Goal: Task Accomplishment & Management: Manage account settings

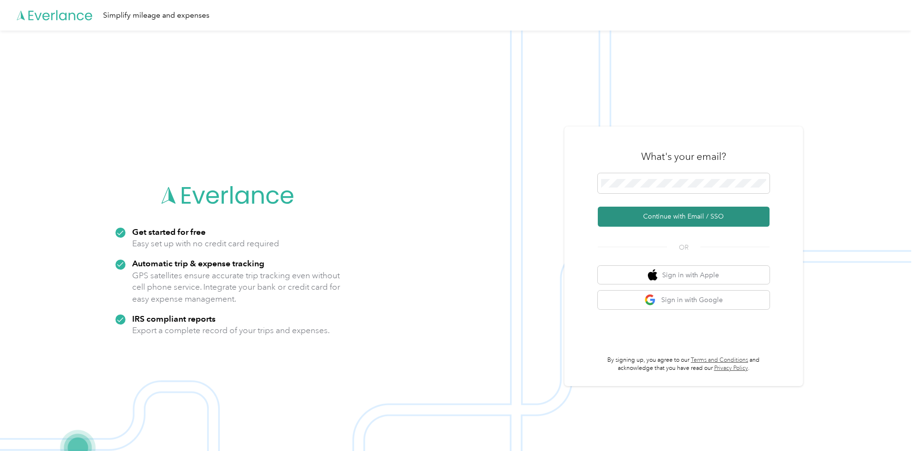
click at [672, 215] on button "Continue with Email / SSO" at bounding box center [684, 217] width 172 height 20
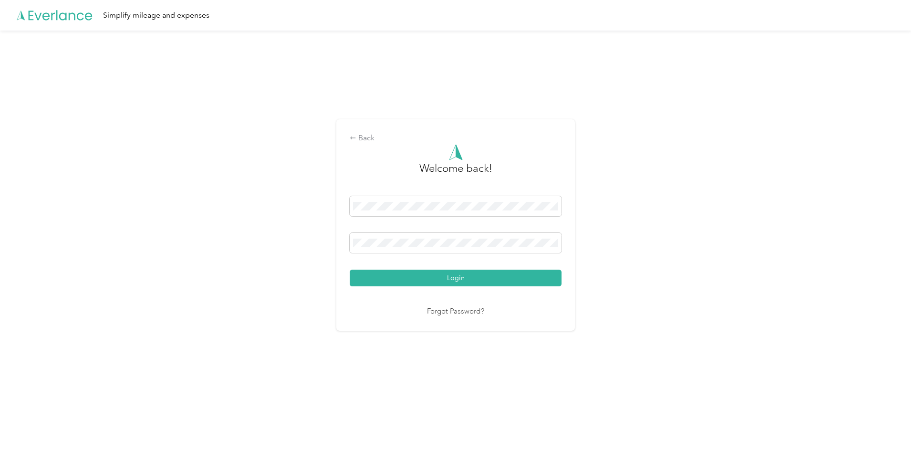
click at [456, 313] on link "Forgot Password?" at bounding box center [455, 311] width 57 height 11
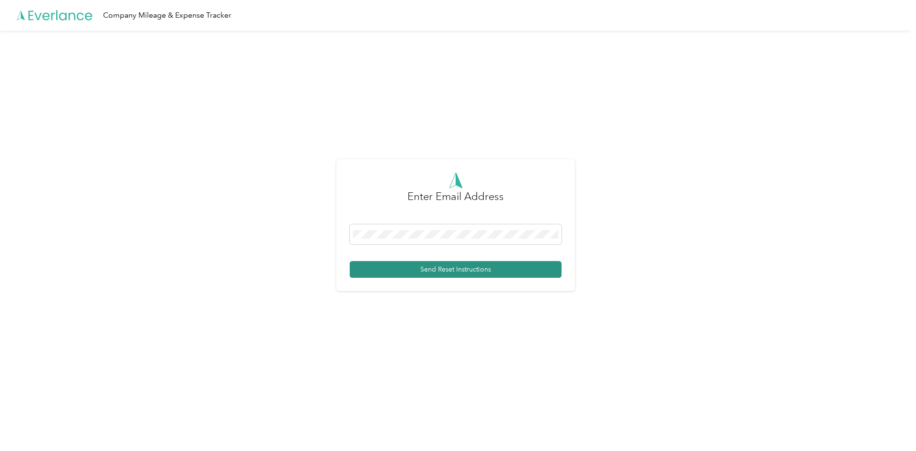
click at [439, 270] on button "Send Reset Instructions" at bounding box center [456, 269] width 212 height 17
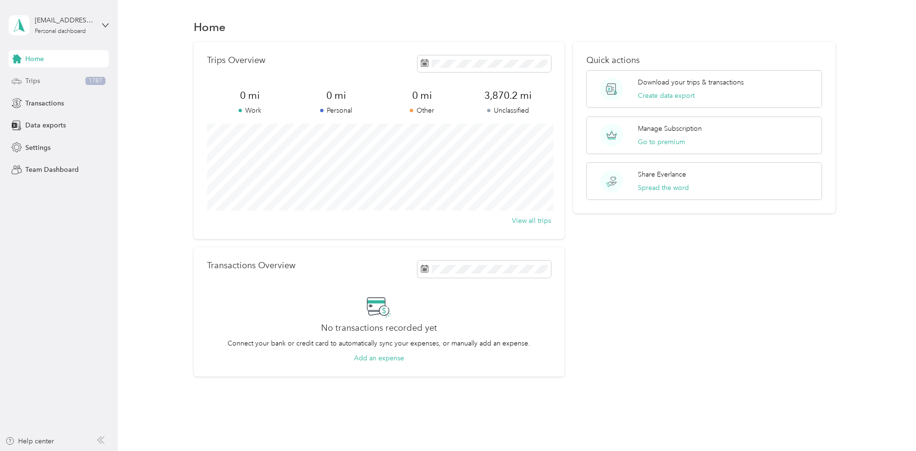
click at [68, 83] on div "Trips 1787" at bounding box center [59, 81] width 100 height 17
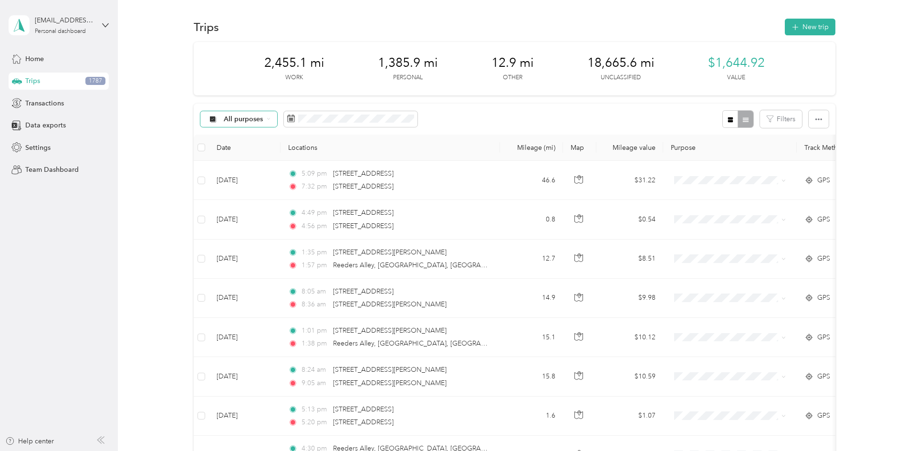
click at [264, 120] on div "All purposes" at bounding box center [238, 119] width 77 height 16
click at [244, 169] on span "Work" at bounding box center [247, 170] width 46 height 10
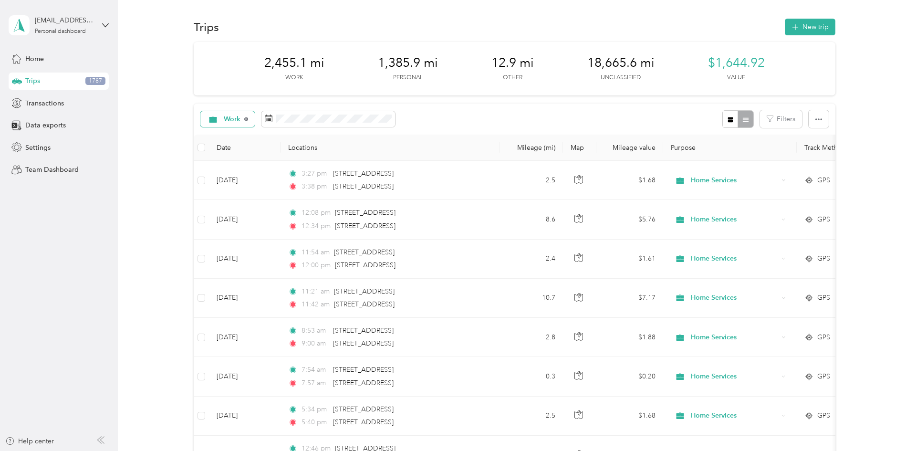
click at [244, 120] on icon at bounding box center [246, 119] width 4 height 4
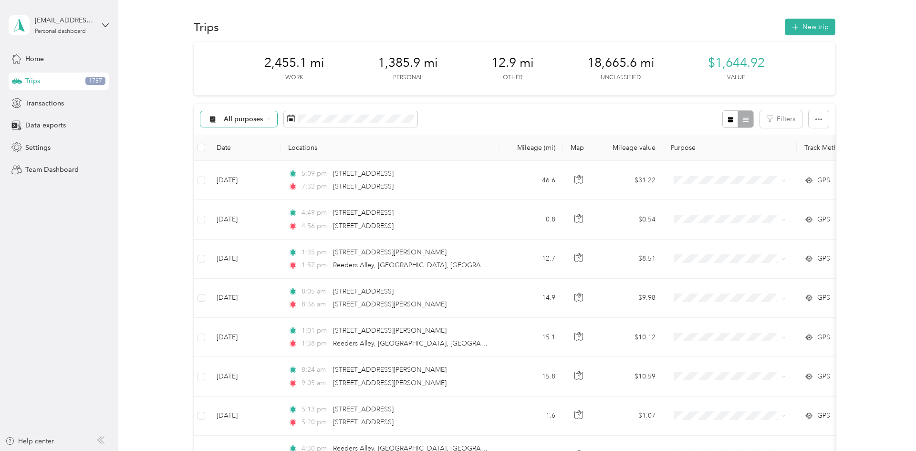
click at [244, 119] on span "All purposes" at bounding box center [244, 119] width 40 height 7
click at [255, 189] on span "Personal" at bounding box center [247, 186] width 46 height 10
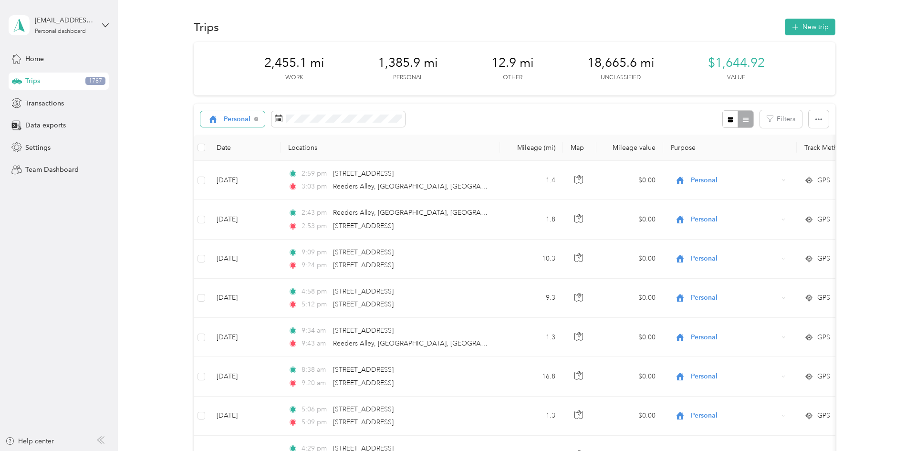
click at [235, 122] on span "Personal" at bounding box center [237, 119] width 27 height 7
click at [236, 168] on span "Work" at bounding box center [247, 168] width 46 height 10
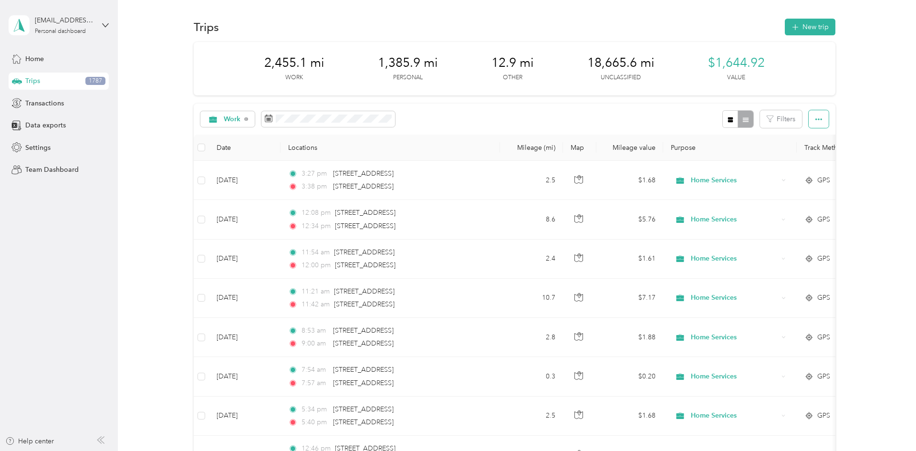
click at [829, 119] on button "button" at bounding box center [819, 119] width 20 height 18
click at [828, 118] on button "button" at bounding box center [819, 119] width 20 height 18
click at [49, 58] on div "Home" at bounding box center [59, 58] width 100 height 17
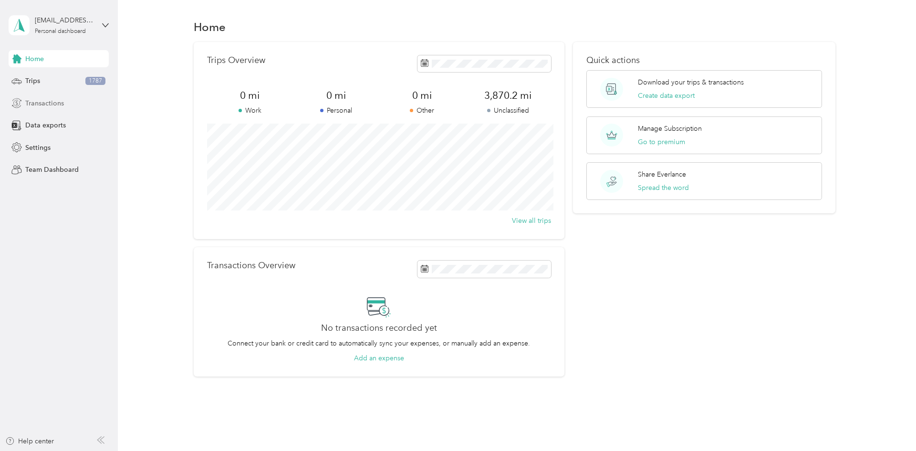
click at [50, 102] on span "Transactions" at bounding box center [44, 103] width 39 height 10
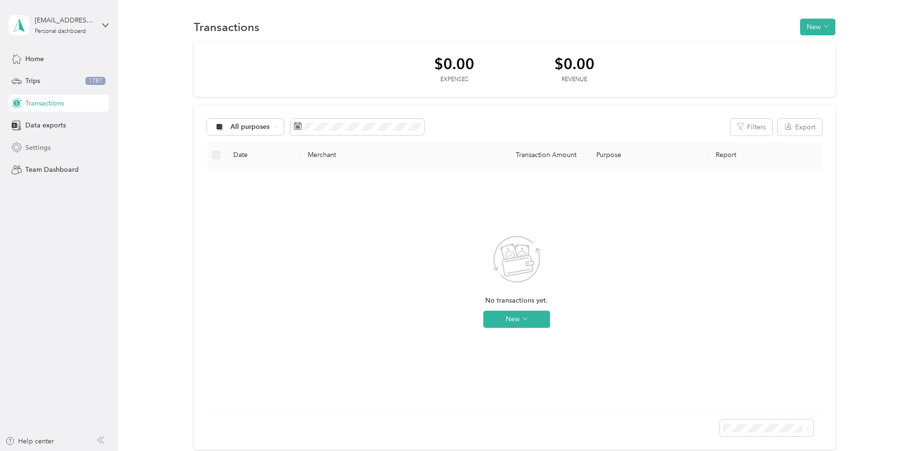
click at [44, 147] on span "Settings" at bounding box center [37, 148] width 25 height 10
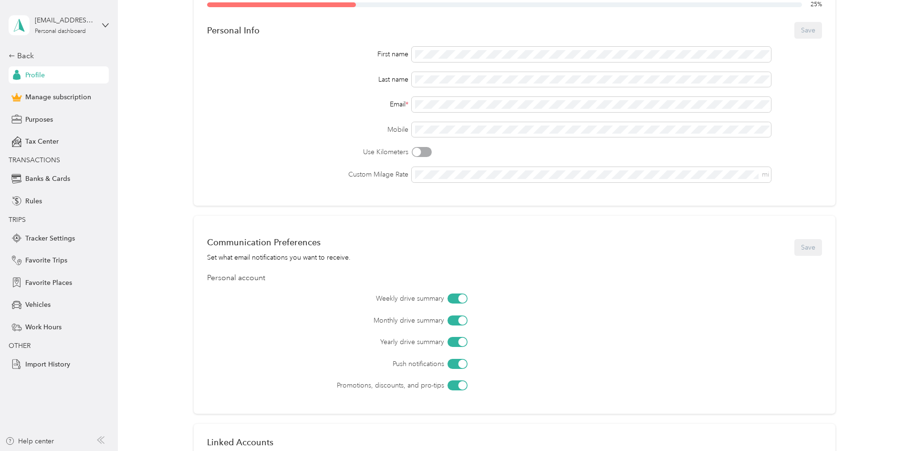
scroll to position [72, 0]
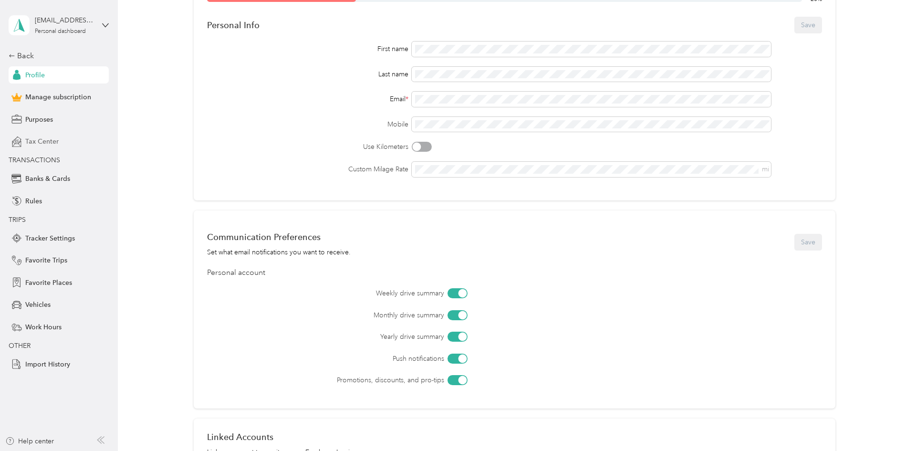
click at [54, 141] on span "Tax Center" at bounding box center [41, 141] width 33 height 10
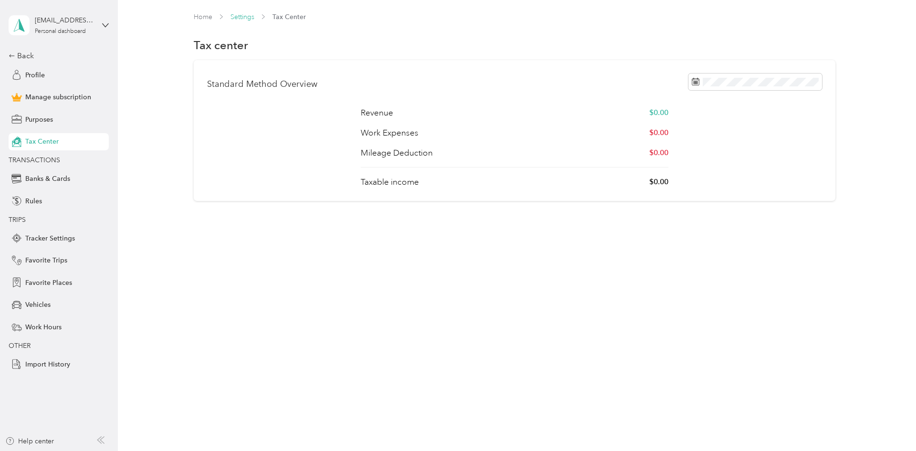
click at [243, 20] on link "Settings" at bounding box center [242, 17] width 24 height 8
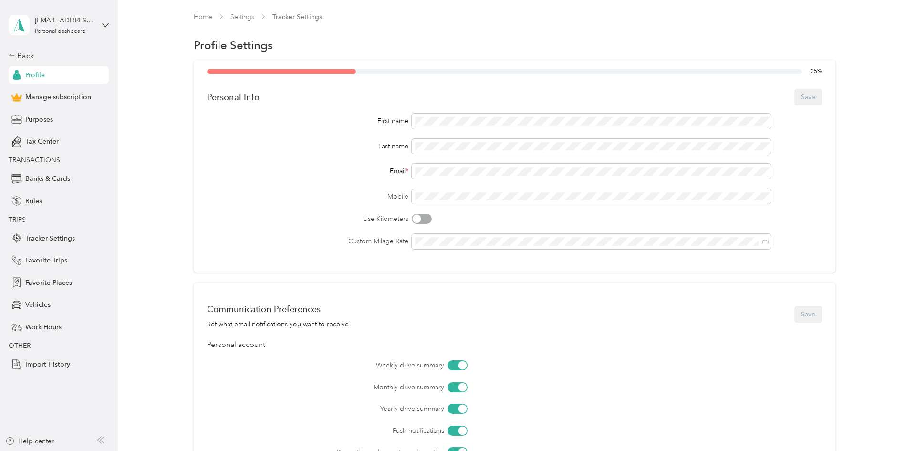
click at [283, 16] on span "Tracker Settings" at bounding box center [297, 17] width 50 height 10
click at [21, 139] on icon at bounding box center [16, 141] width 10 height 10
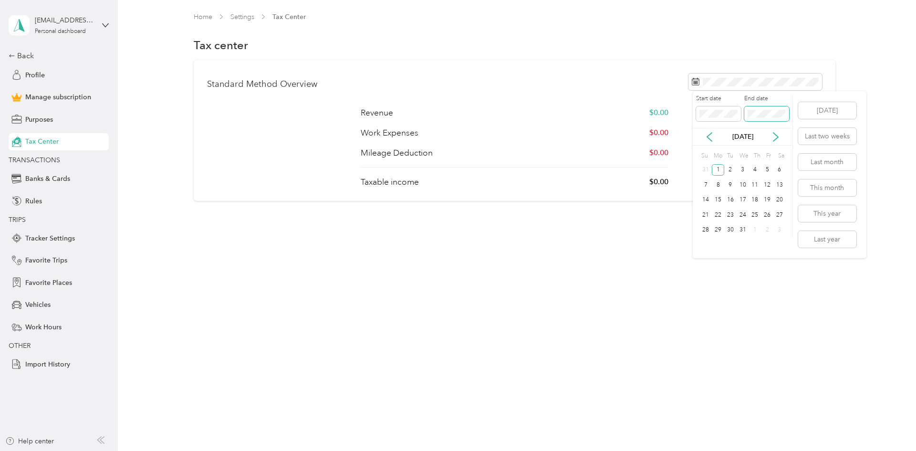
click at [764, 107] on span at bounding box center [766, 113] width 45 height 15
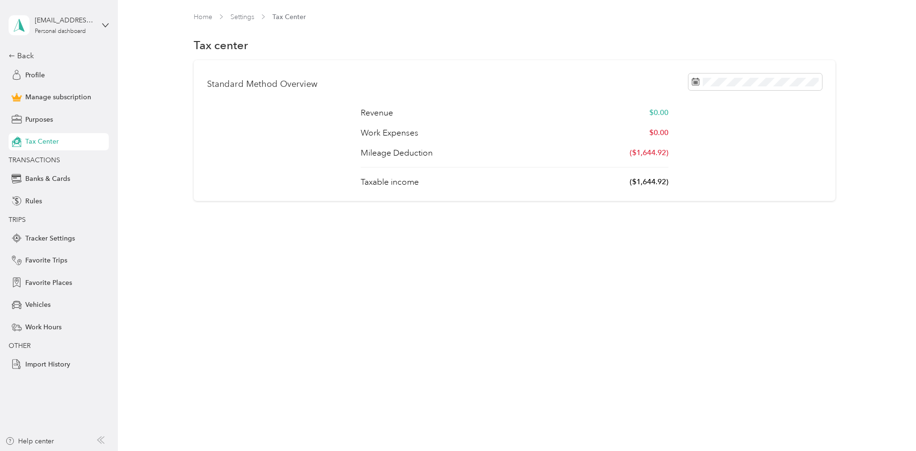
click at [628, 213] on div "Home Settings Tax Center Tax center Standard Method Overview Revenue $0.00 Work…" at bounding box center [514, 126] width 793 height 253
click at [42, 240] on span "Tracker Settings" at bounding box center [50, 238] width 50 height 10
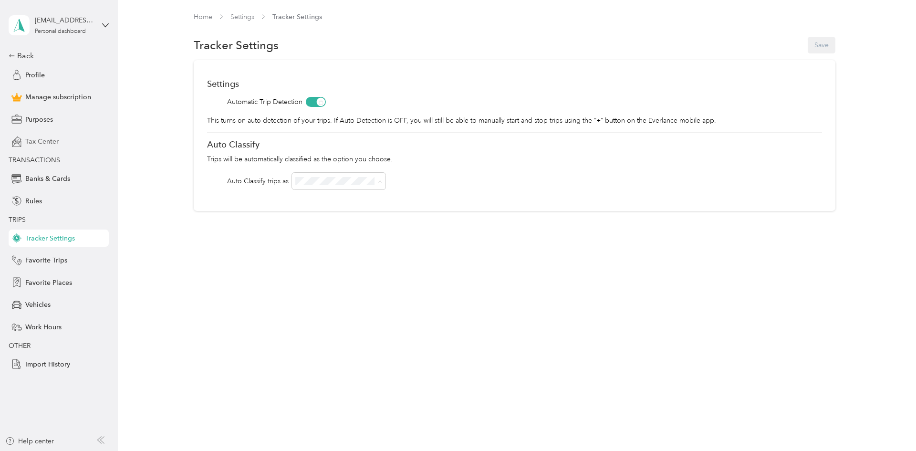
click at [314, 203] on li "Work" at bounding box center [339, 198] width 94 height 17
click at [442, 274] on div "Home Settings Tracker Settings Tracker Settings Save Settings Automatic Trip De…" at bounding box center [514, 225] width 793 height 451
click at [318, 318] on div "OFF" at bounding box center [339, 316] width 80 height 10
drag, startPoint x: 320, startPoint y: 306, endPoint x: 316, endPoint y: 303, distance: 5.4
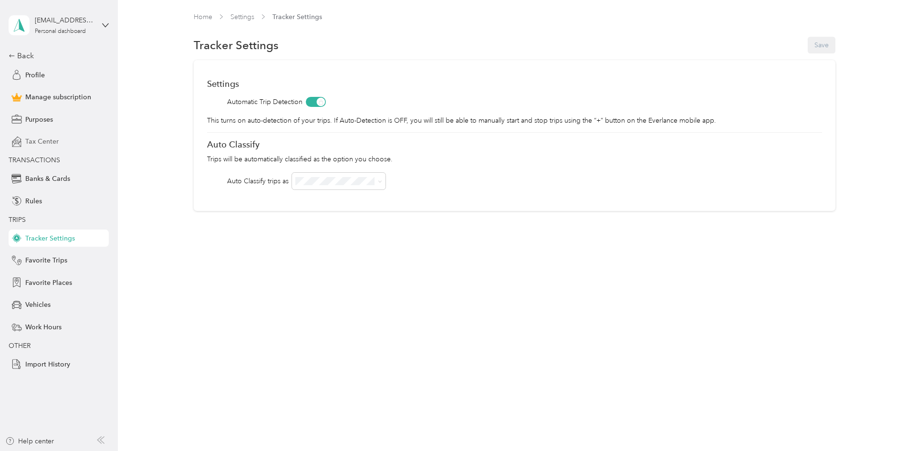
click at [317, 304] on div "Home Settings Tracker Settings Tracker Settings Save Settings Automatic Trip De…" at bounding box center [514, 225] width 793 height 451
click at [73, 25] on div "[EMAIL_ADDRESS][DOMAIN_NAME]" at bounding box center [65, 20] width 60 height 10
click at [50, 53] on span "You’re signed in as tylerlushbaugh@gmail.com" at bounding box center [108, 51] width 187 height 10
click at [48, 81] on div "Profile" at bounding box center [59, 74] width 100 height 17
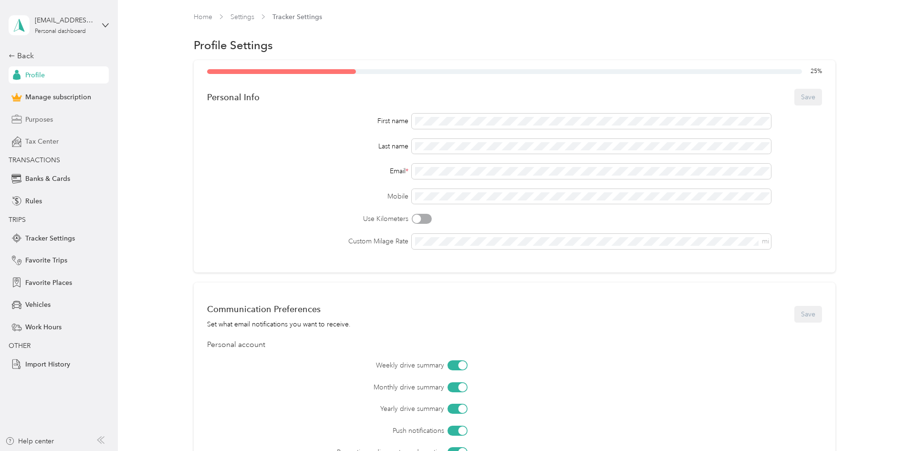
click at [43, 118] on span "Purposes" at bounding box center [39, 119] width 28 height 10
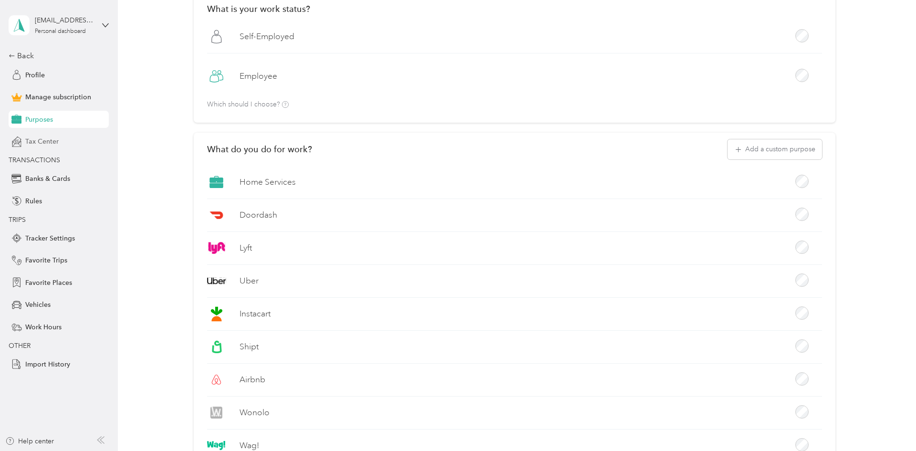
scroll to position [74, 0]
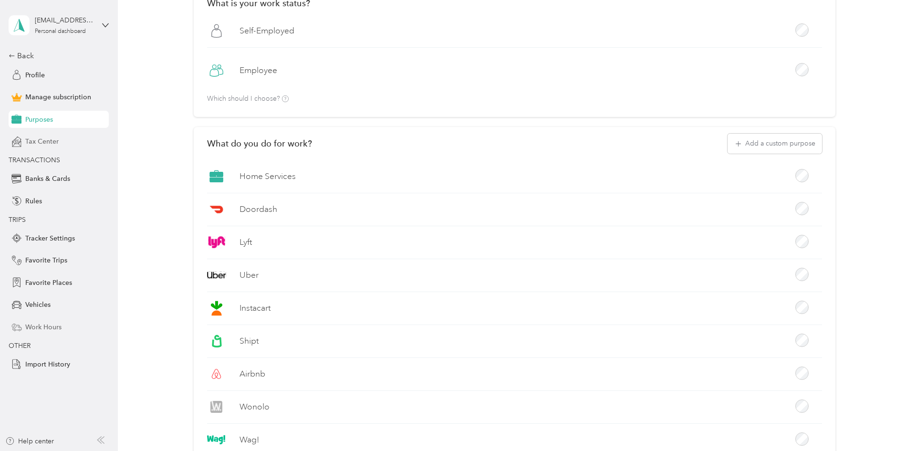
click at [42, 330] on span "Work Hours" at bounding box center [43, 327] width 36 height 10
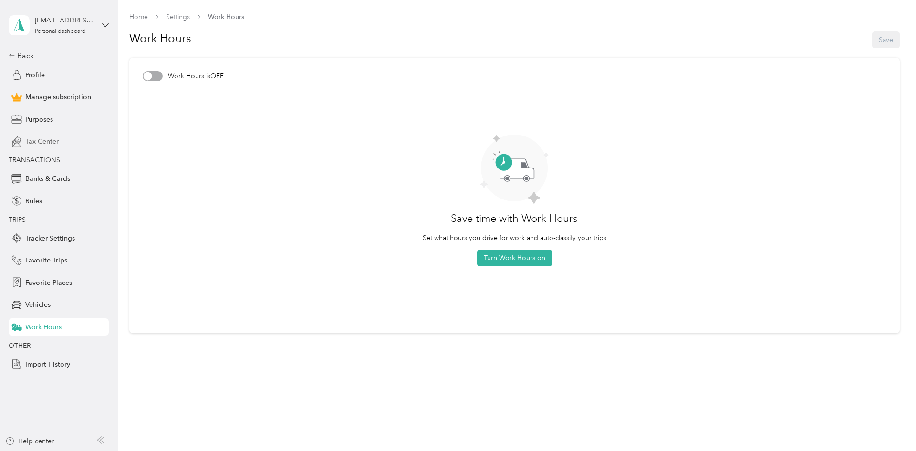
click at [150, 78] on div at bounding box center [148, 76] width 9 height 9
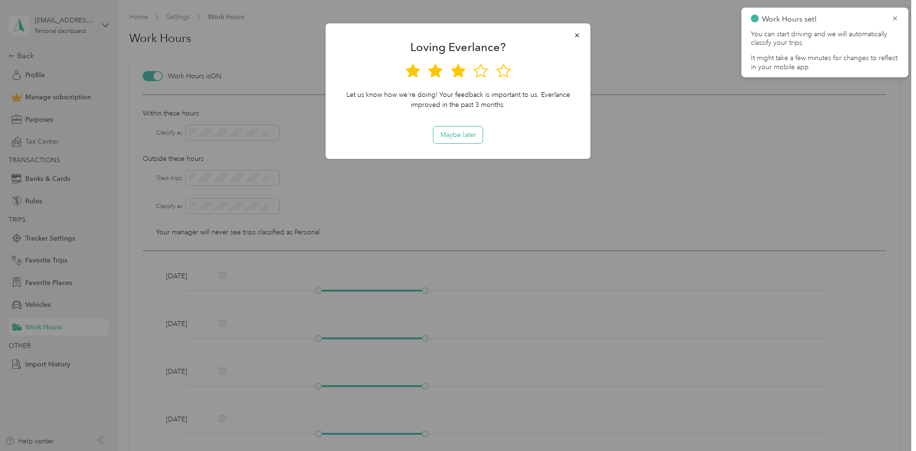
click at [470, 134] on button "Maybe later" at bounding box center [458, 134] width 49 height 17
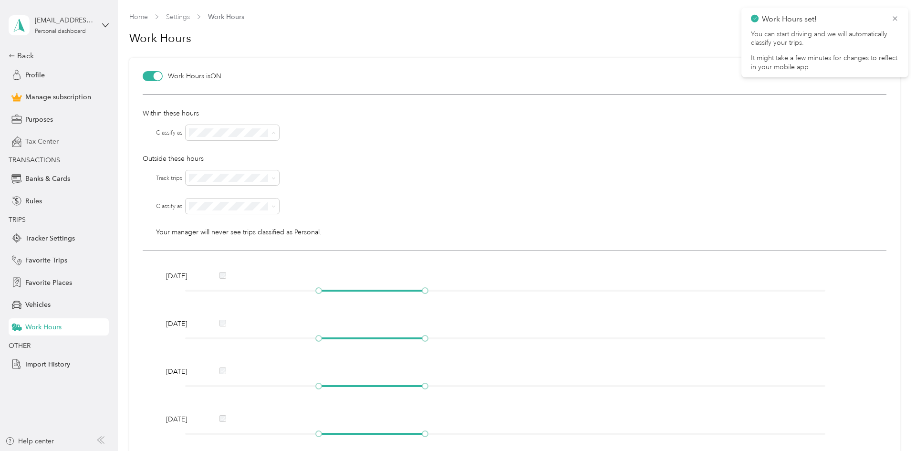
click at [238, 145] on div "Work" at bounding box center [233, 150] width 80 height 10
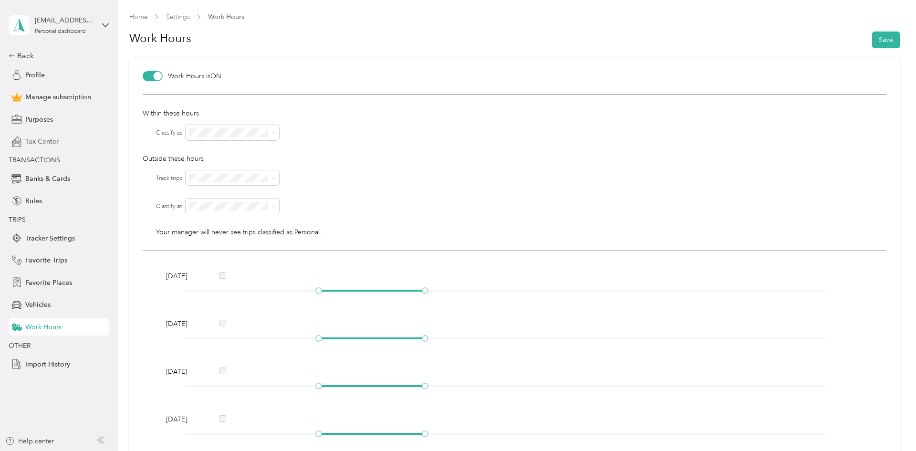
click at [218, 218] on body "tylerlushbaugh@gmail.com Personal dashboard Back Profile Manage subscription Pu…" at bounding box center [455, 225] width 911 height 451
click at [221, 243] on li "Personal" at bounding box center [233, 239] width 94 height 17
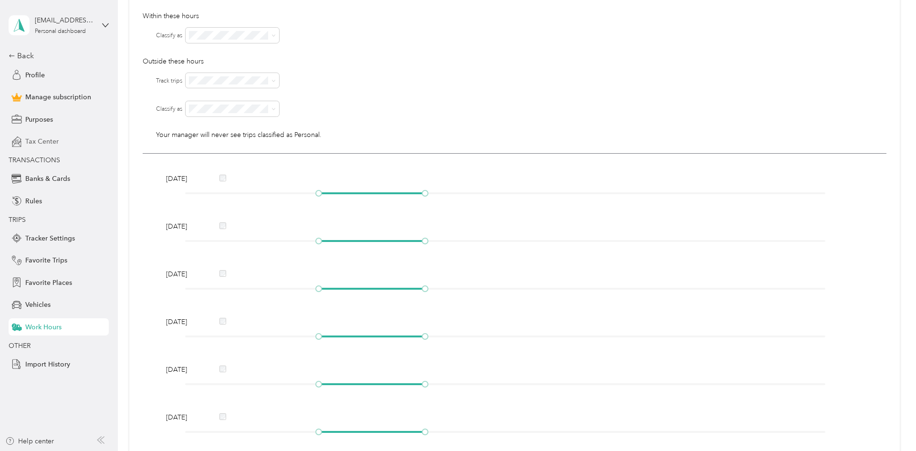
scroll to position [105, 0]
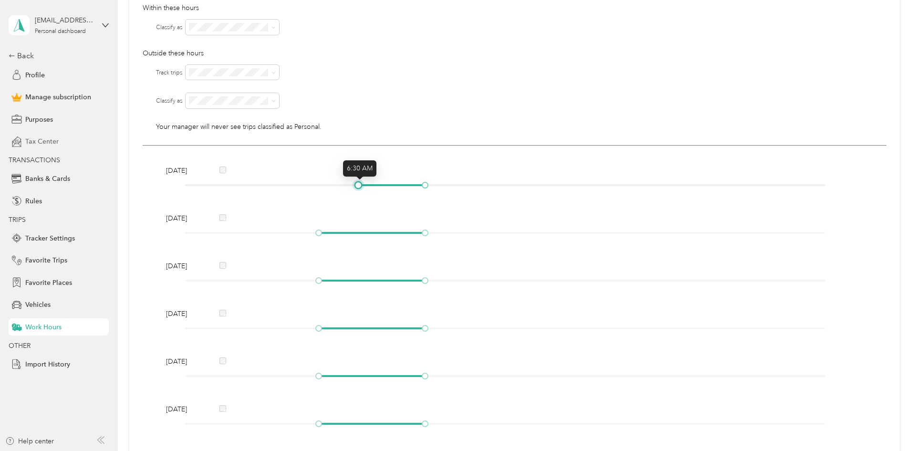
drag, startPoint x: 320, startPoint y: 185, endPoint x: 363, endPoint y: 188, distance: 42.6
click at [361, 187] on div at bounding box center [358, 185] width 5 height 5
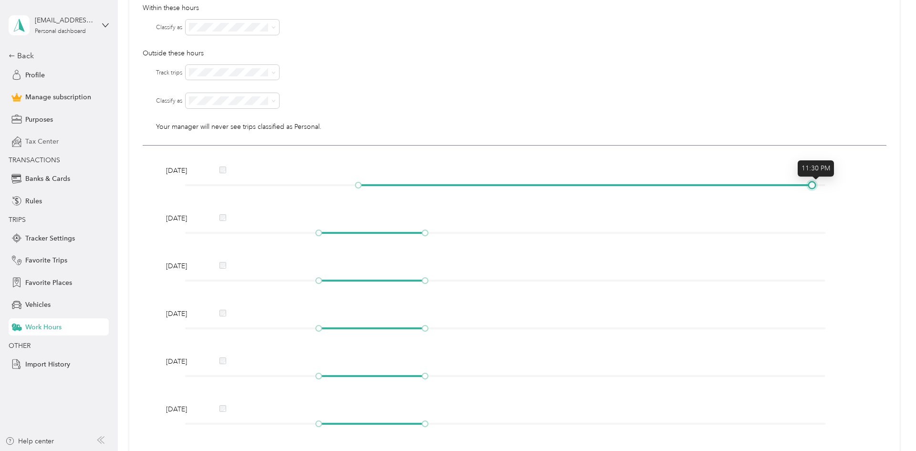
drag, startPoint x: 426, startPoint y: 187, endPoint x: 817, endPoint y: 220, distance: 393.1
click at [817, 220] on div "Monday Tuesday Wednesday Thursday Friday Saturday Sunday" at bounding box center [514, 323] width 743 height 354
drag, startPoint x: 322, startPoint y: 232, endPoint x: 340, endPoint y: 229, distance: 18.0
click at [343, 231] on div at bounding box center [345, 232] width 5 height 5
drag, startPoint x: 335, startPoint y: 232, endPoint x: 326, endPoint y: 225, distance: 11.5
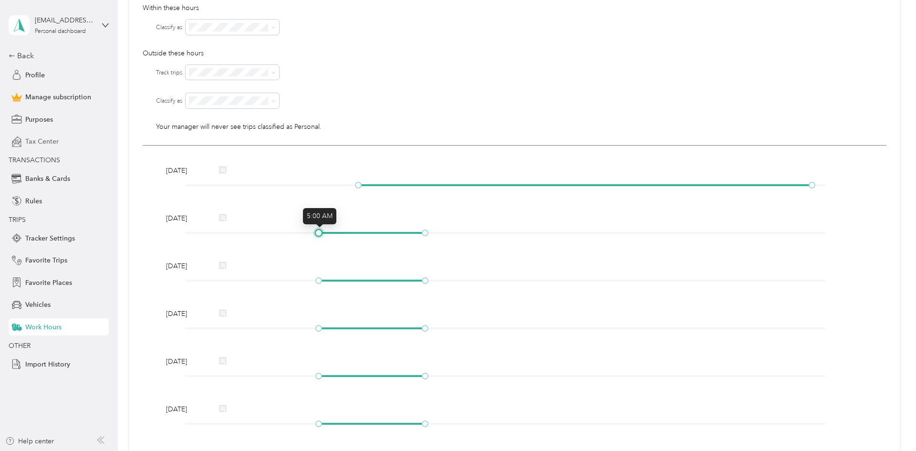
click at [325, 231] on div at bounding box center [505, 233] width 640 height 6
drag, startPoint x: 361, startPoint y: 188, endPoint x: 322, endPoint y: 187, distance: 39.1
click at [321, 187] on div at bounding box center [318, 185] width 5 height 5
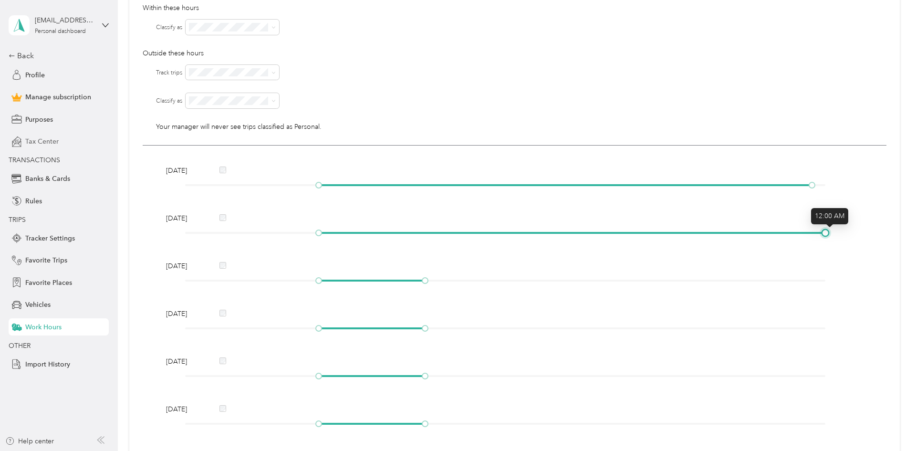
drag, startPoint x: 426, startPoint y: 232, endPoint x: 884, endPoint y: 233, distance: 458.0
click at [884, 233] on div "Monday Tuesday Wednesday Thursday Friday Saturday Sunday" at bounding box center [514, 323] width 743 height 354
drag, startPoint x: 816, startPoint y: 187, endPoint x: 837, endPoint y: 185, distance: 21.1
click at [837, 185] on div "Monday" at bounding box center [514, 180] width 703 height 28
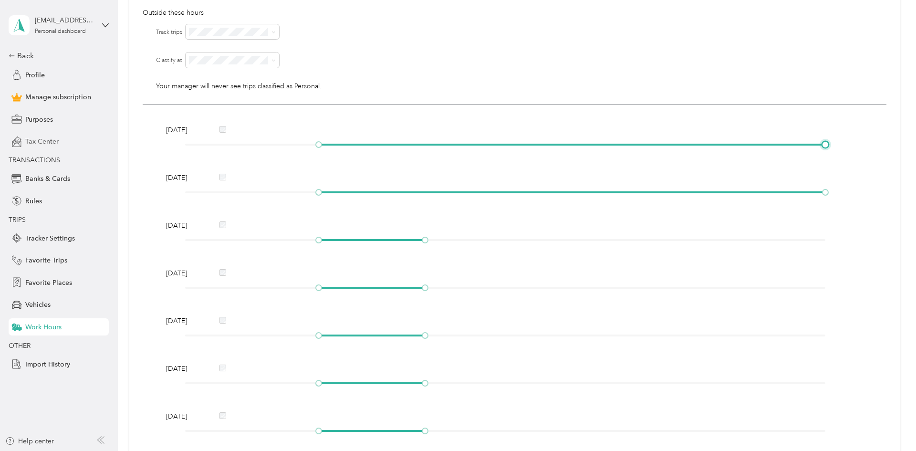
scroll to position [149, 0]
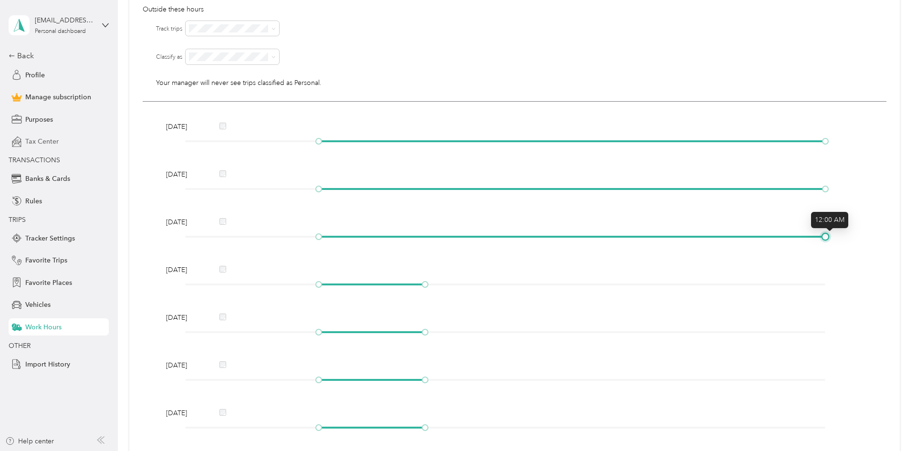
drag, startPoint x: 429, startPoint y: 237, endPoint x: 879, endPoint y: 243, distance: 450.4
click at [886, 238] on div "Monday Tuesday Wednesday Thursday Friday Saturday Sunday" at bounding box center [514, 279] width 743 height 354
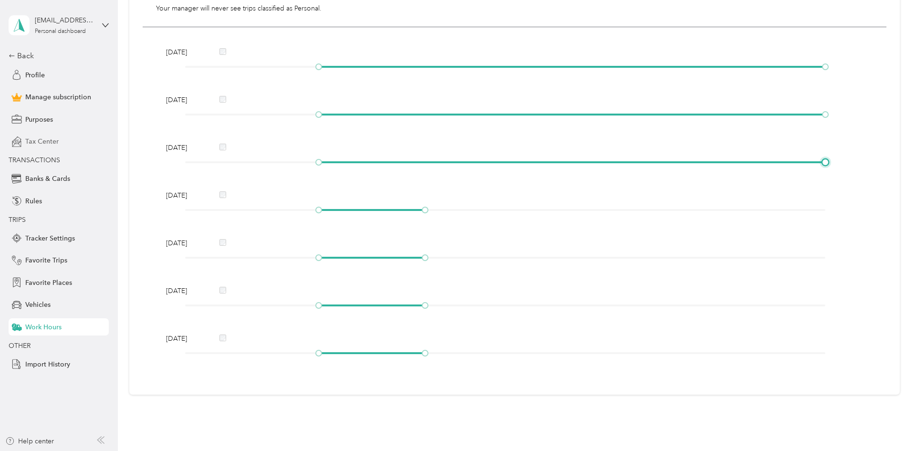
scroll to position [225, 0]
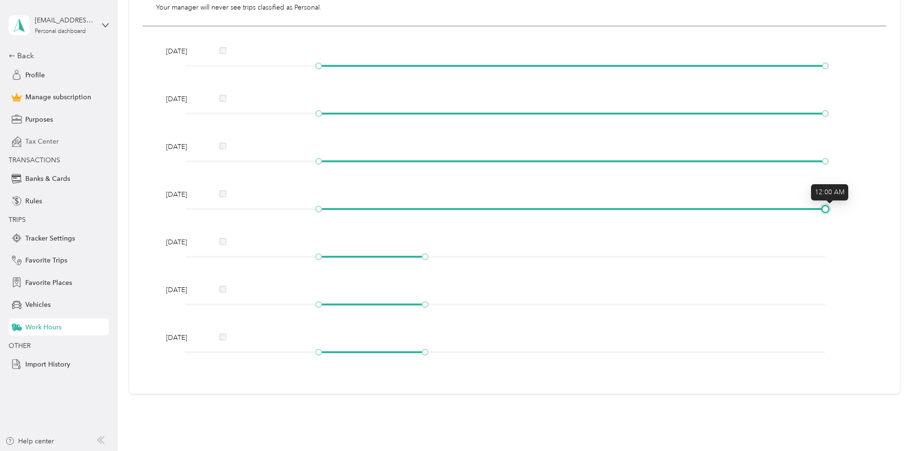
drag, startPoint x: 428, startPoint y: 211, endPoint x: 915, endPoint y: 207, distance: 487.1
click at [911, 207] on div "Home Settings Work Hours Work Hours Save Work Hours is ON Within these hours Cl…" at bounding box center [514, 225] width 793 height 451
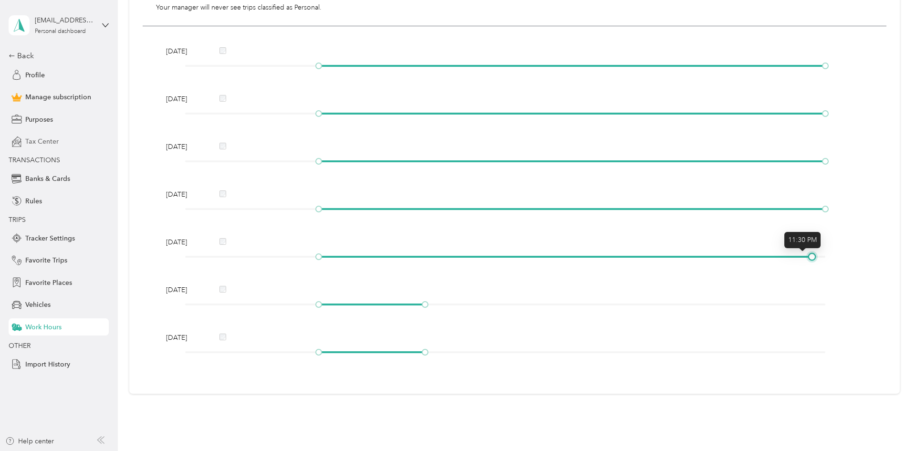
drag, startPoint x: 426, startPoint y: 258, endPoint x: 890, endPoint y: 258, distance: 463.2
click at [886, 258] on div "Monday Tuesday Wednesday Thursday Friday Saturday Sunday" at bounding box center [514, 203] width 743 height 354
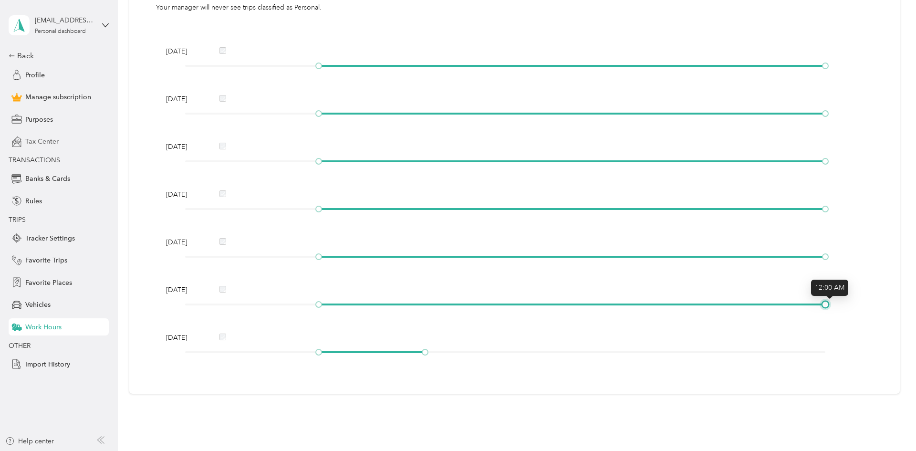
drag, startPoint x: 430, startPoint y: 304, endPoint x: 857, endPoint y: 298, distance: 427.0
click at [857, 298] on div "Saturday" at bounding box center [514, 299] width 703 height 28
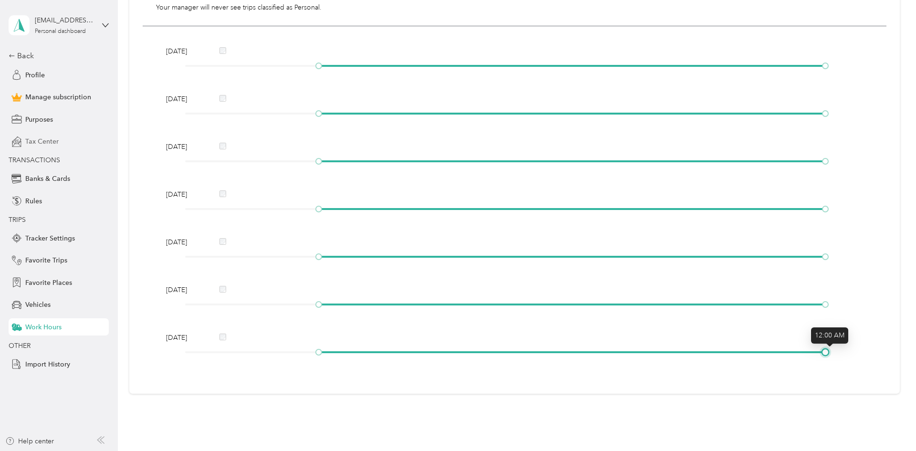
drag, startPoint x: 596, startPoint y: 351, endPoint x: 873, endPoint y: 349, distance: 277.2
click at [873, 349] on div "Monday Tuesday Wednesday Thursday Friday Saturday Sunday" at bounding box center [514, 203] width 743 height 354
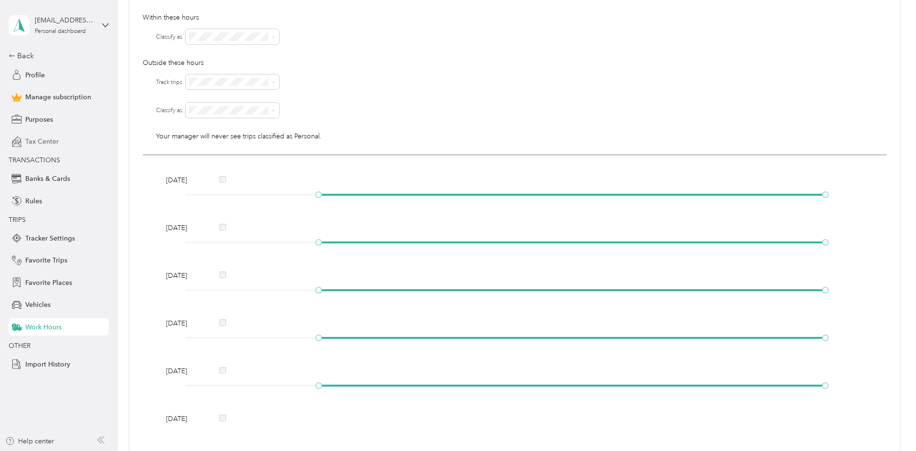
scroll to position [0, 0]
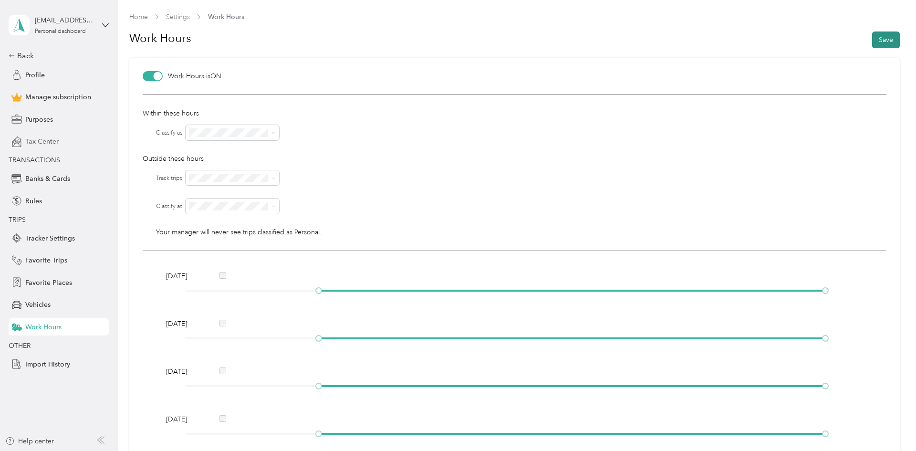
click at [893, 43] on button "Save" at bounding box center [886, 39] width 28 height 17
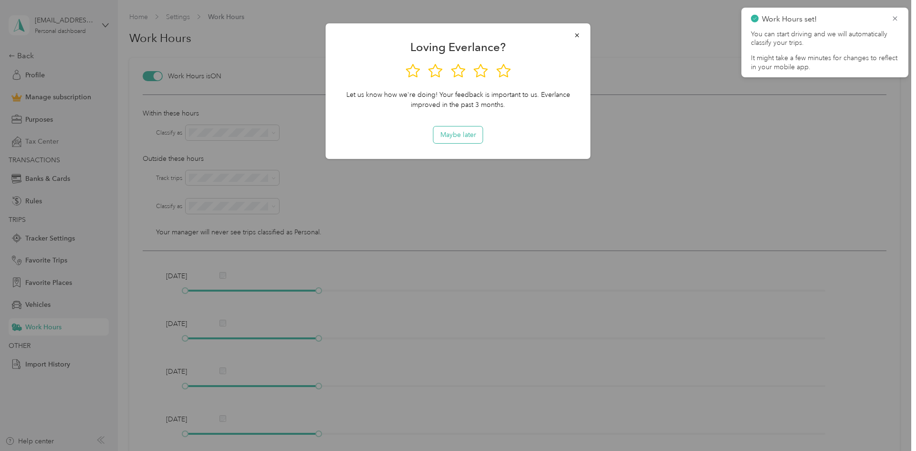
click at [466, 139] on button "Maybe later" at bounding box center [458, 134] width 49 height 17
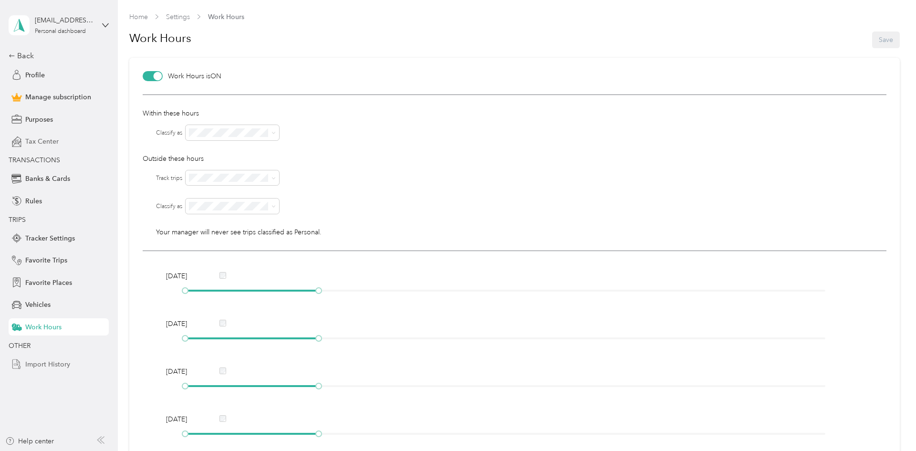
click at [34, 364] on span "Import History" at bounding box center [47, 364] width 45 height 10
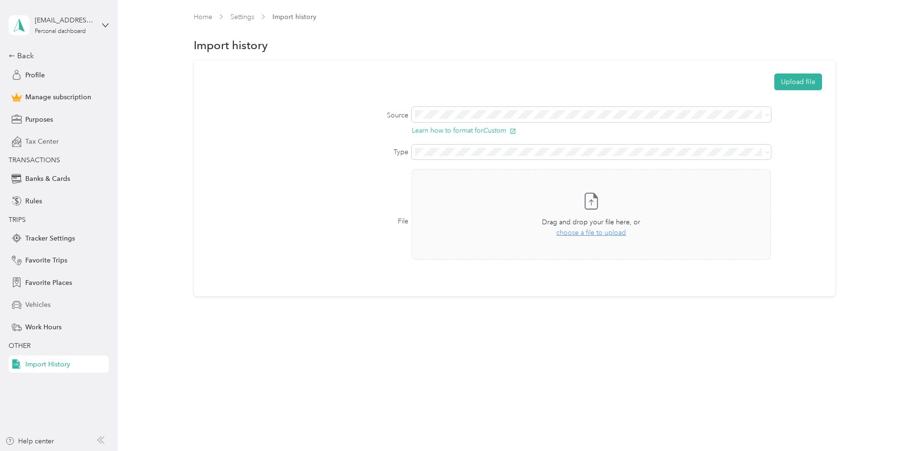
click at [43, 309] on span "Vehicles" at bounding box center [37, 305] width 25 height 10
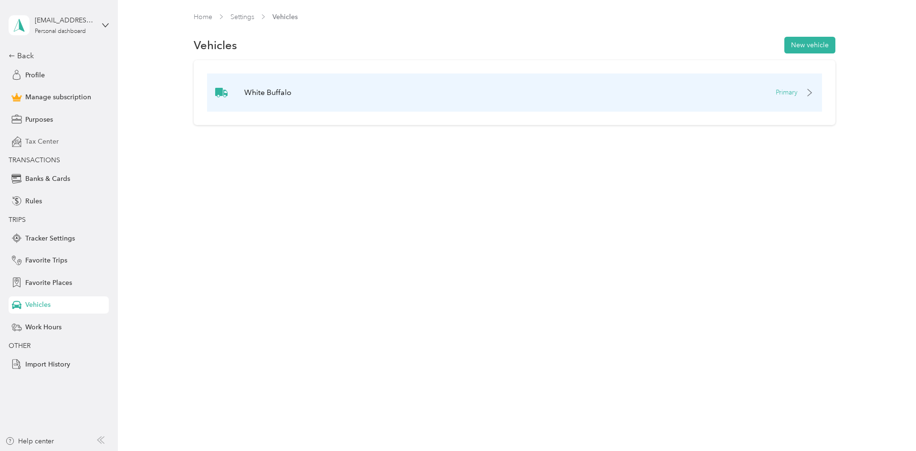
click at [807, 93] on div "Primary" at bounding box center [795, 92] width 38 height 10
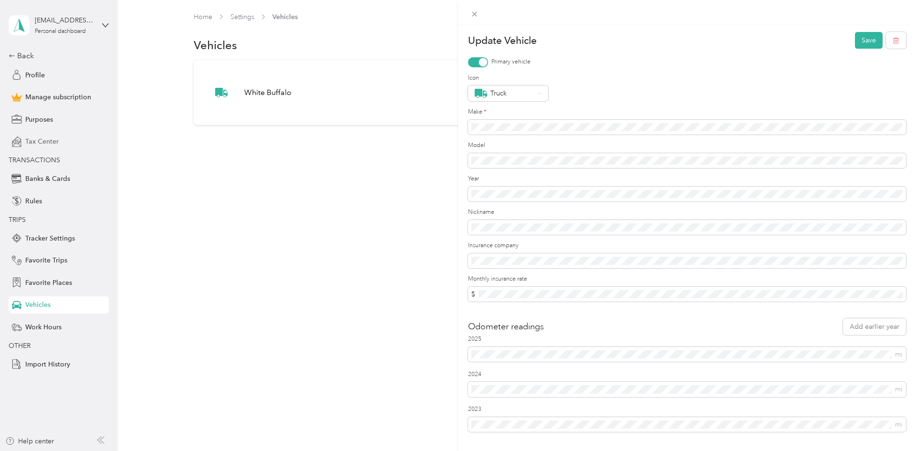
click at [238, 356] on div "Update Vehicle Save Primary vehicle Icon Truck Make * Model Year Nickname Insur…" at bounding box center [458, 225] width 916 height 451
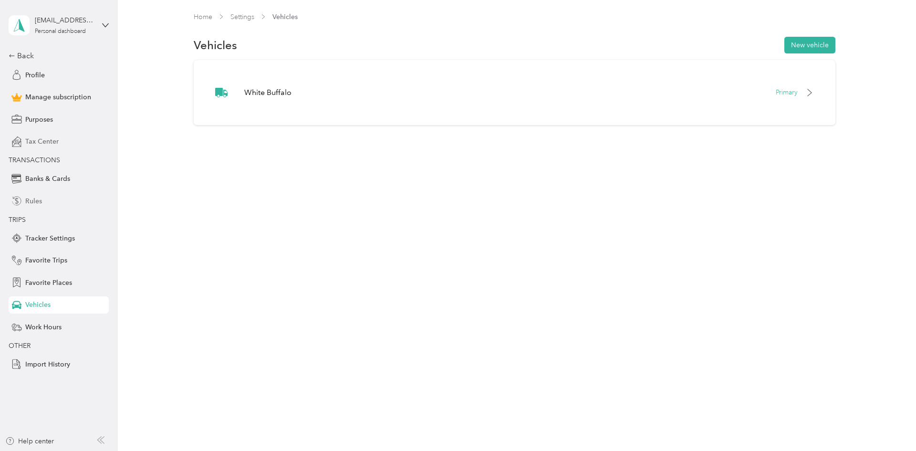
click at [45, 200] on div "Rules" at bounding box center [59, 200] width 100 height 17
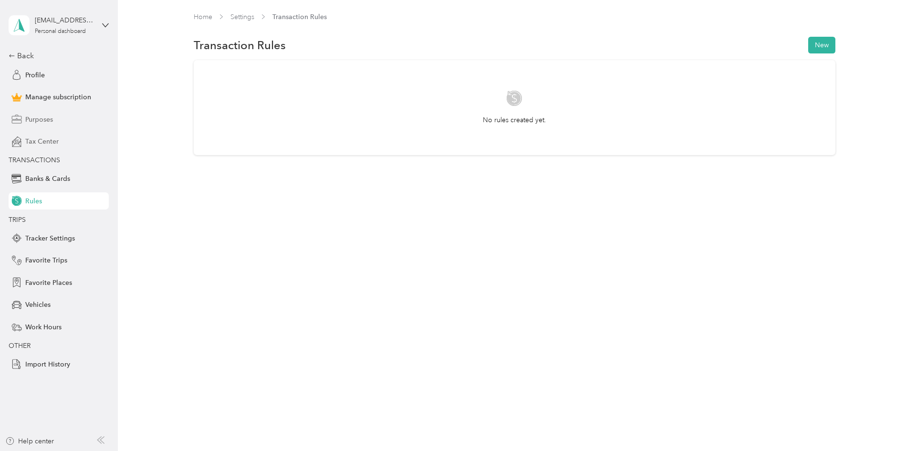
click at [44, 121] on span "Purposes" at bounding box center [39, 119] width 28 height 10
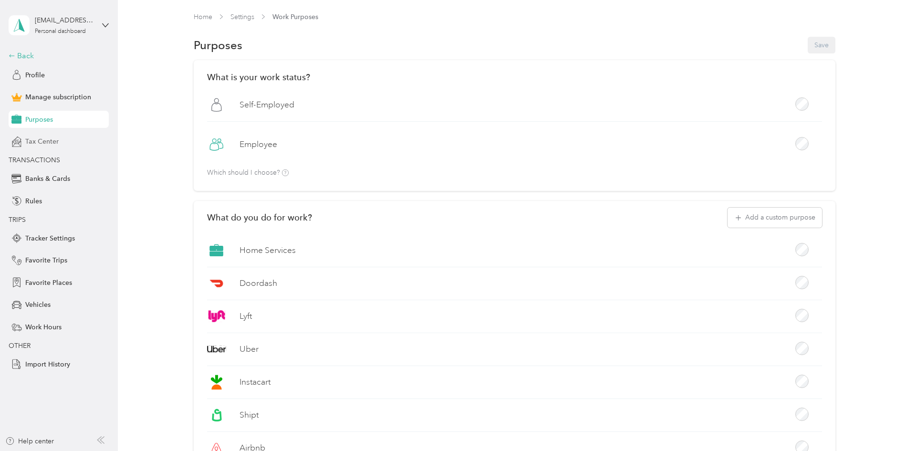
click at [27, 60] on div "Back" at bounding box center [56, 55] width 95 height 11
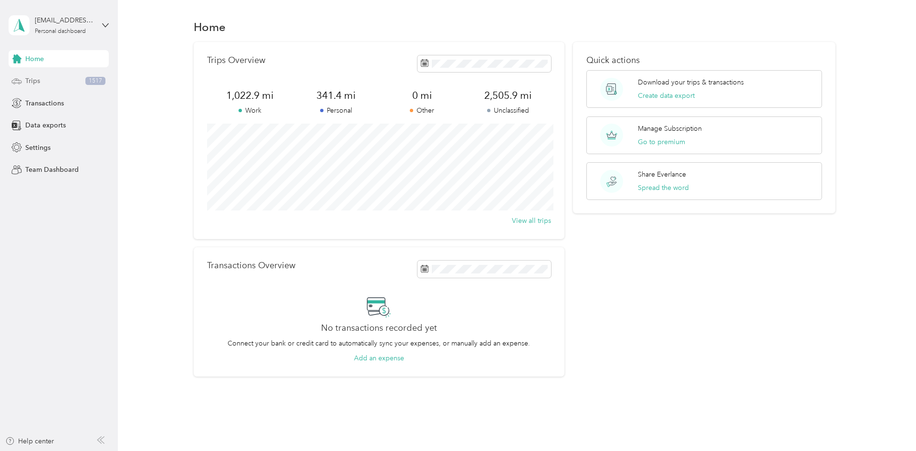
click at [36, 80] on span "Trips" at bounding box center [32, 81] width 15 height 10
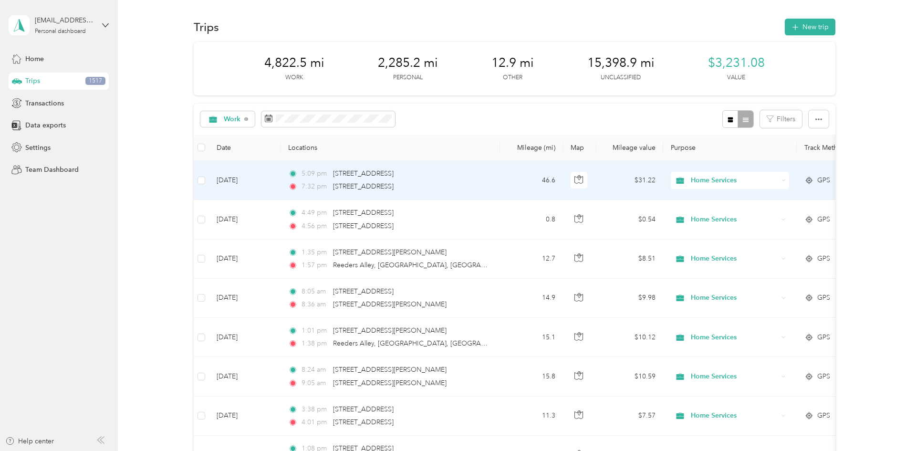
click at [703, 182] on span "Home Services" at bounding box center [734, 180] width 87 height 10
click at [708, 196] on span "Work" at bounding box center [739, 198] width 88 height 10
click at [707, 182] on span "Work" at bounding box center [734, 180] width 87 height 10
click at [720, 216] on span "Personal" at bounding box center [739, 215] width 88 height 10
click at [709, 211] on div "Home Services" at bounding box center [730, 219] width 118 height 17
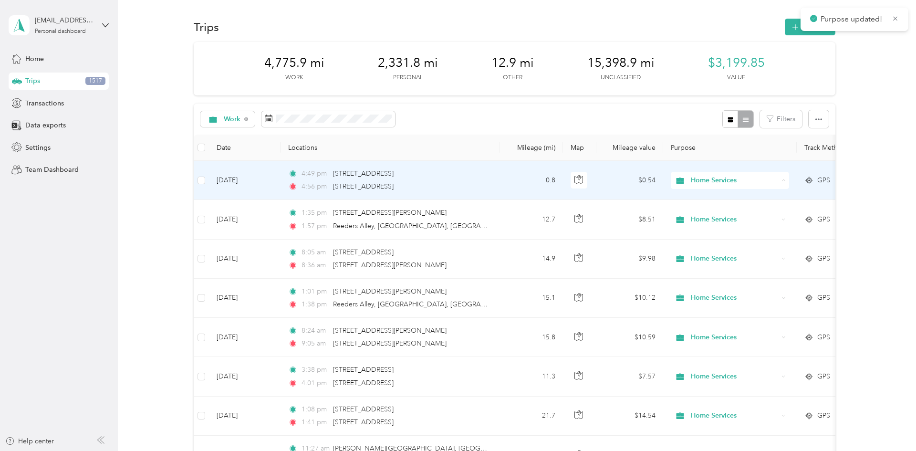
click at [716, 213] on span "Personal" at bounding box center [739, 215] width 88 height 10
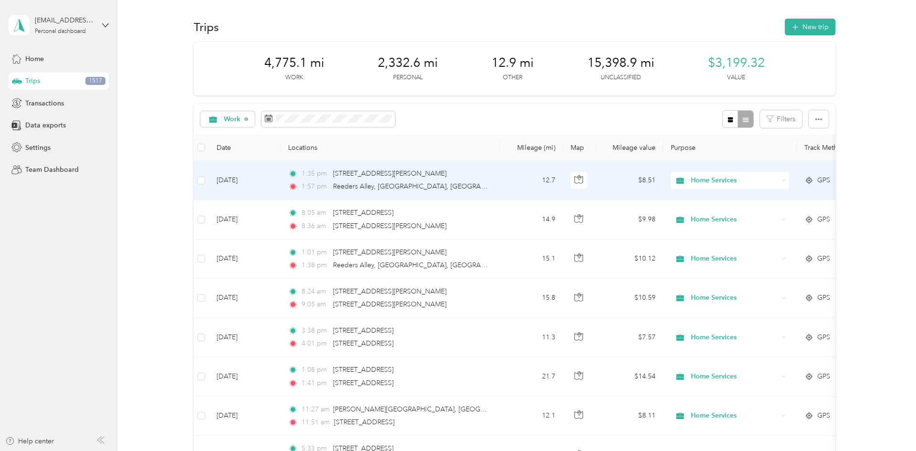
click at [719, 182] on span "Home Services" at bounding box center [734, 180] width 87 height 10
click at [713, 201] on span "Work" at bounding box center [739, 198] width 88 height 10
click at [210, 122] on button "Classify" at bounding box center [218, 118] width 36 height 17
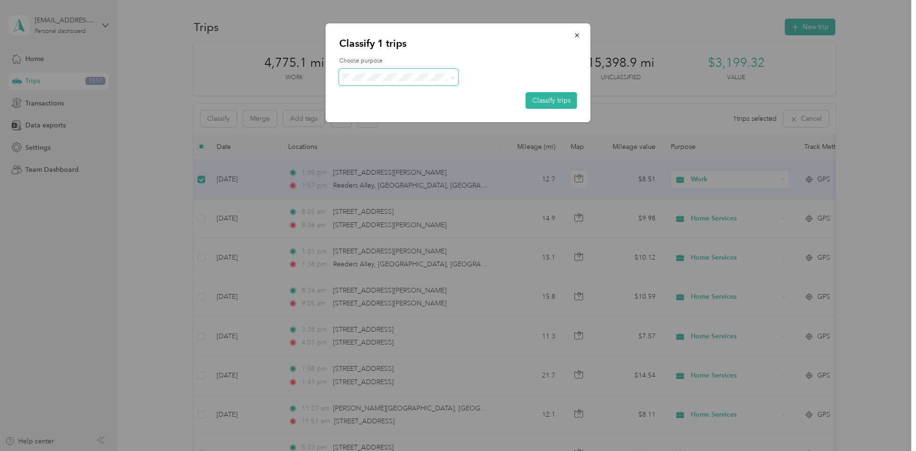
click at [436, 81] on span at bounding box center [398, 77] width 119 height 17
click at [451, 78] on icon at bounding box center [452, 77] width 4 height 4
click at [422, 100] on li "Work" at bounding box center [398, 94] width 119 height 17
click at [544, 98] on button "Classify trips" at bounding box center [552, 100] width 52 height 17
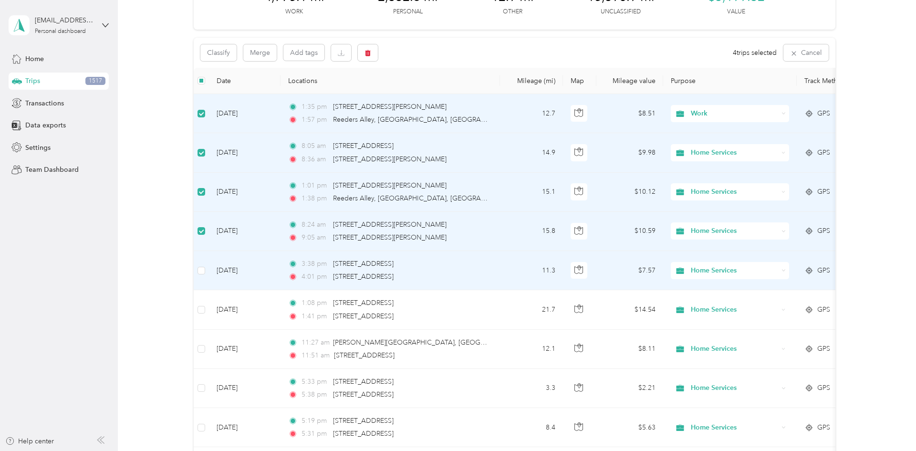
scroll to position [68, 0]
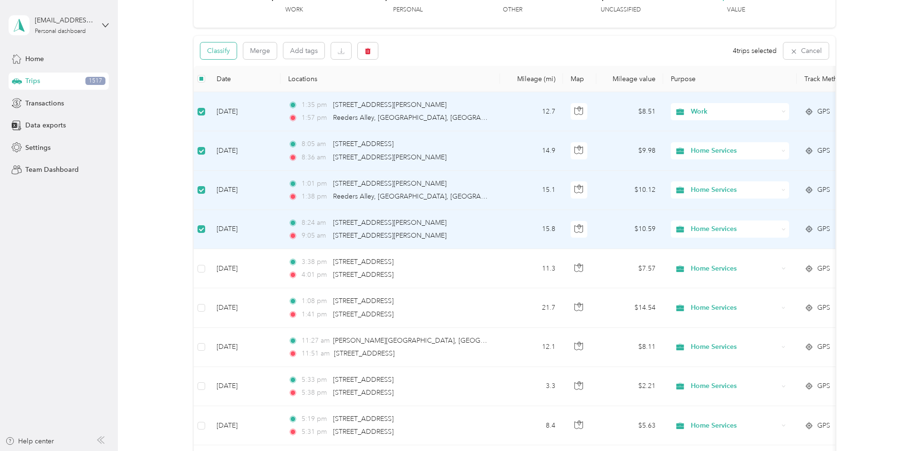
click at [223, 50] on button "Classify" at bounding box center [218, 50] width 36 height 17
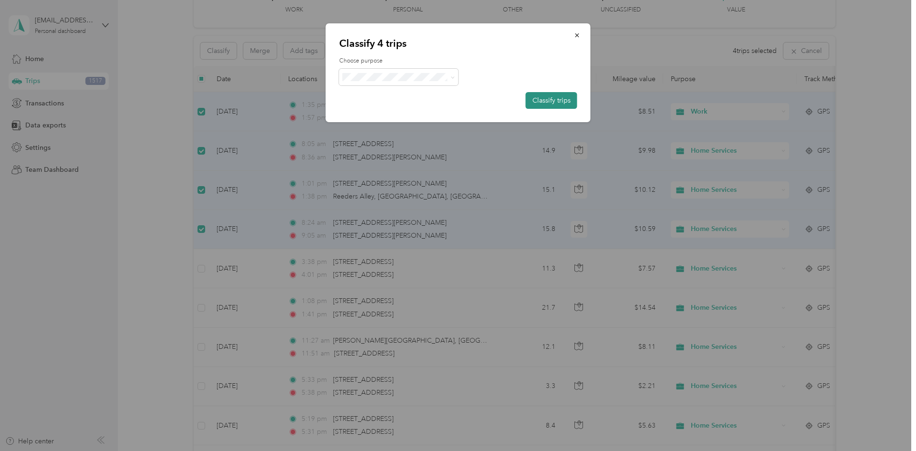
click at [567, 101] on button "Classify trips" at bounding box center [552, 100] width 52 height 17
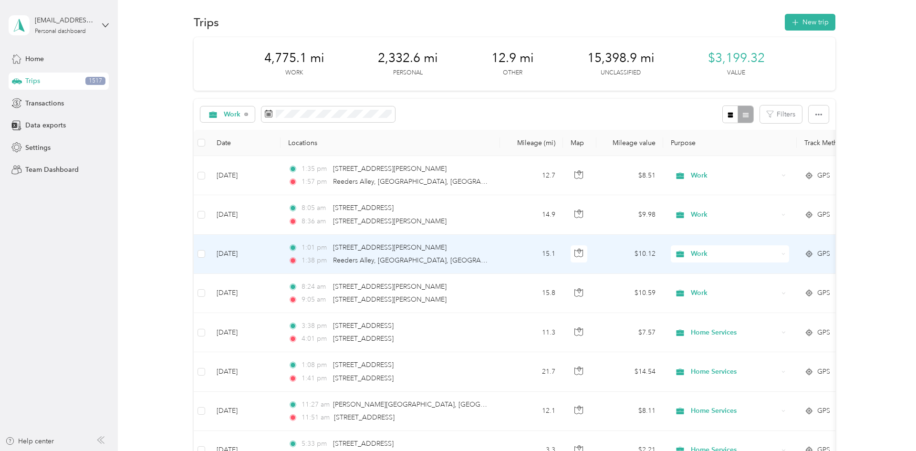
scroll to position [0, 0]
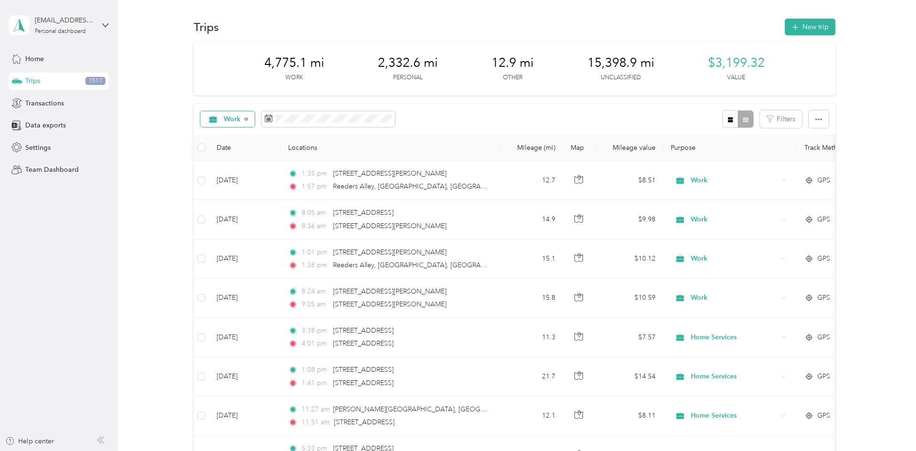
click at [250, 124] on div "Work" at bounding box center [227, 119] width 55 height 16
click at [791, 117] on button "Filters" at bounding box center [781, 119] width 42 height 18
click at [750, 121] on div at bounding box center [737, 119] width 31 height 18
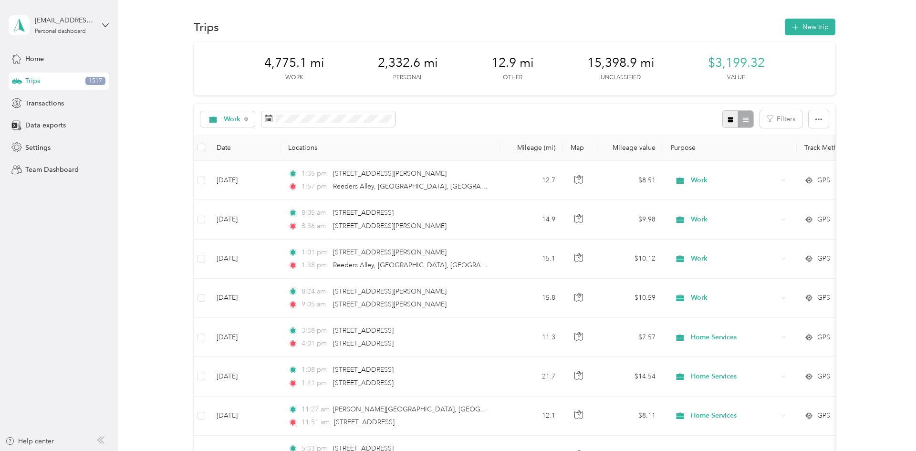
click at [736, 124] on button "button" at bounding box center [730, 119] width 16 height 18
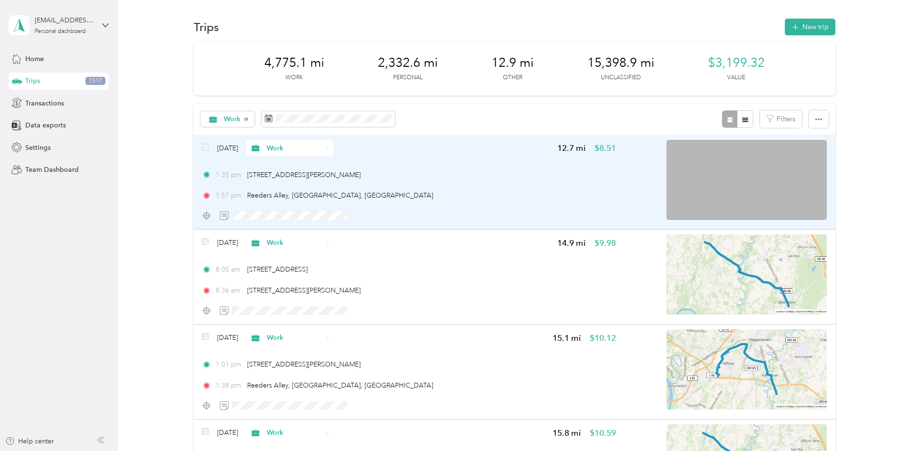
click at [448, 192] on div "1:57 pm Reeders Alley, Boonsboro, MD" at bounding box center [409, 195] width 414 height 10
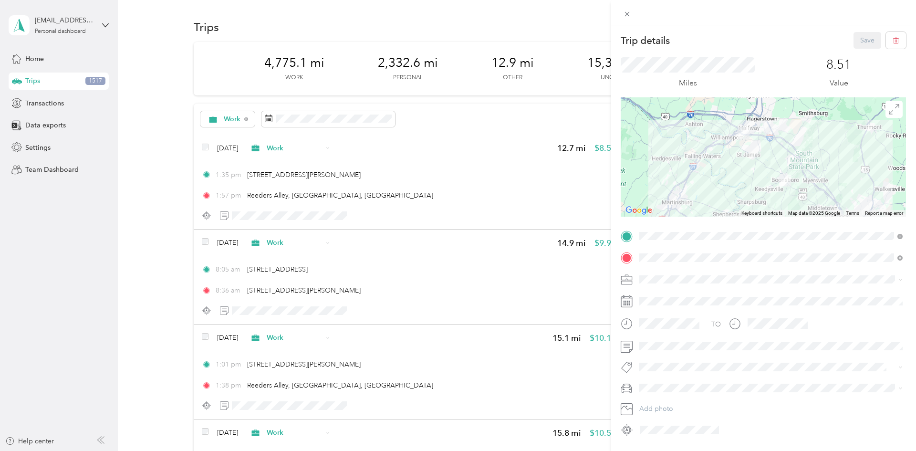
click at [684, 270] on div "TO Add photo" at bounding box center [763, 333] width 285 height 209
click at [630, 20] on div "Close" at bounding box center [627, 28] width 24 height 17
click at [630, 14] on icon at bounding box center [627, 14] width 8 height 8
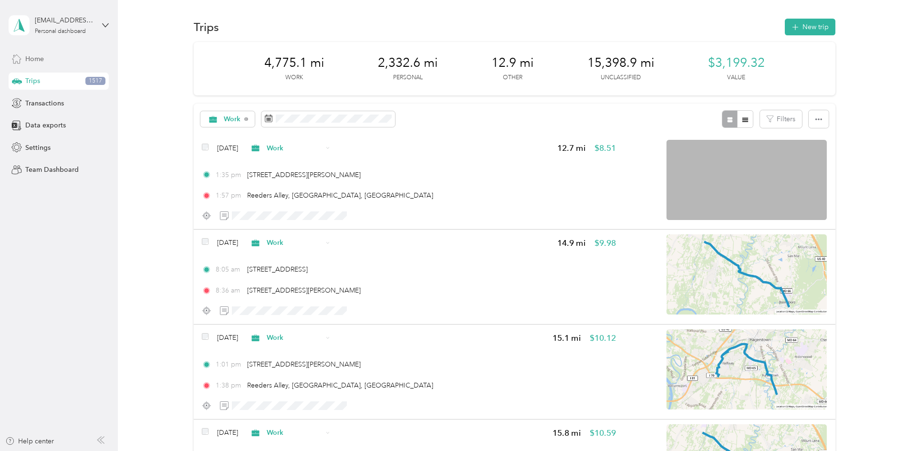
click at [55, 59] on div "Home" at bounding box center [59, 58] width 100 height 17
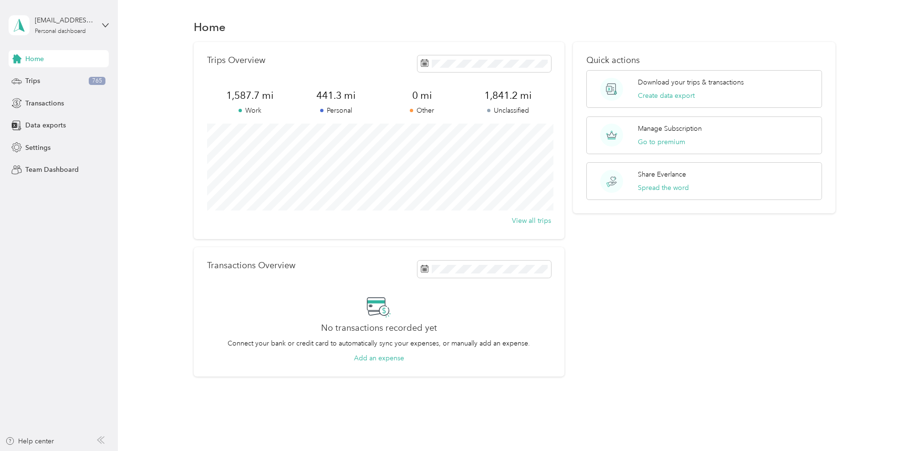
click at [210, 311] on div "No transactions recorded yet Connect your bank or credit card to automatically …" at bounding box center [379, 328] width 344 height 69
click at [46, 79] on div "Trips 765" at bounding box center [59, 81] width 100 height 17
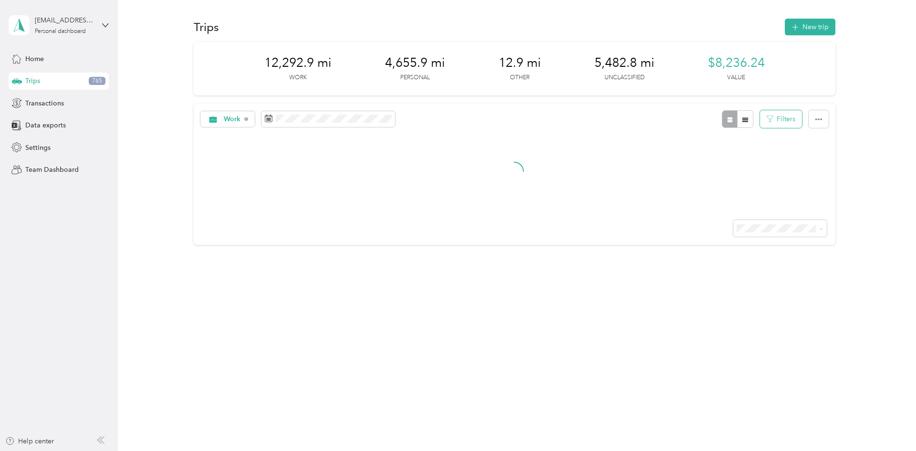
click at [799, 121] on button "Filters" at bounding box center [781, 119] width 42 height 18
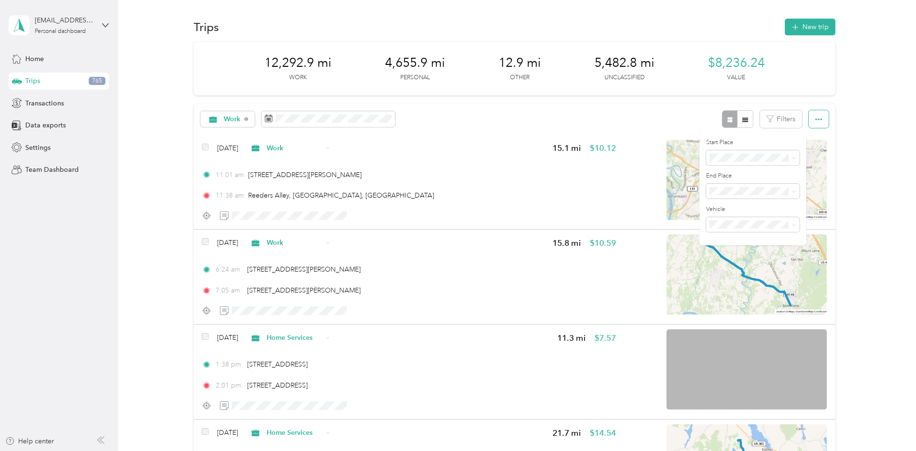
click at [822, 120] on icon "button" at bounding box center [818, 119] width 7 height 7
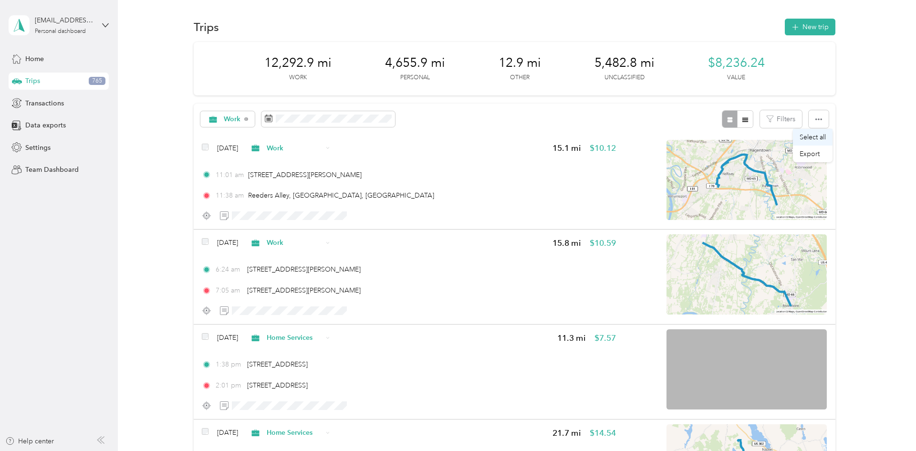
click at [820, 137] on span "Select all" at bounding box center [813, 137] width 26 height 8
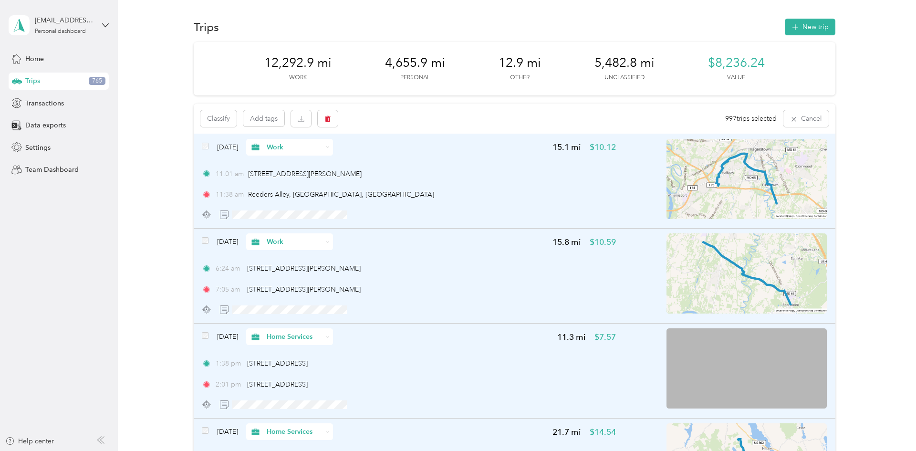
click at [637, 110] on div "Classify Add tags 997 trips selected Cancel" at bounding box center [515, 119] width 642 height 30
click at [796, 120] on icon "button" at bounding box center [793, 119] width 4 height 4
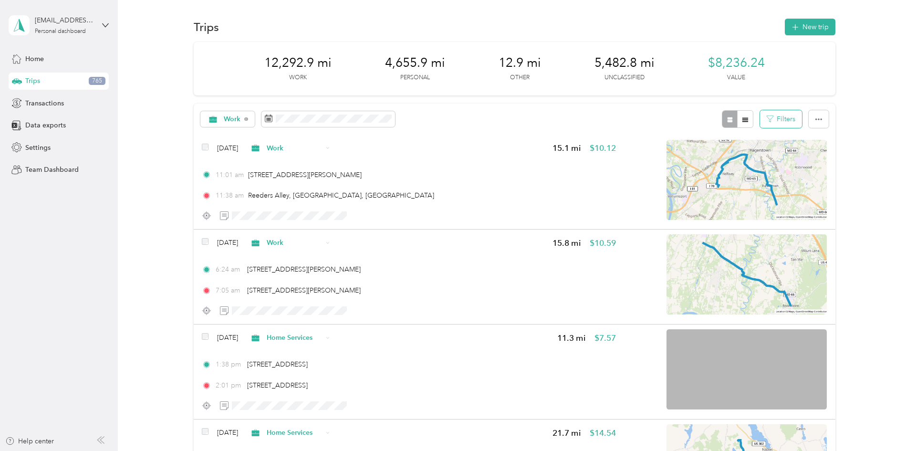
click at [799, 122] on button "Filters" at bounding box center [781, 119] width 42 height 18
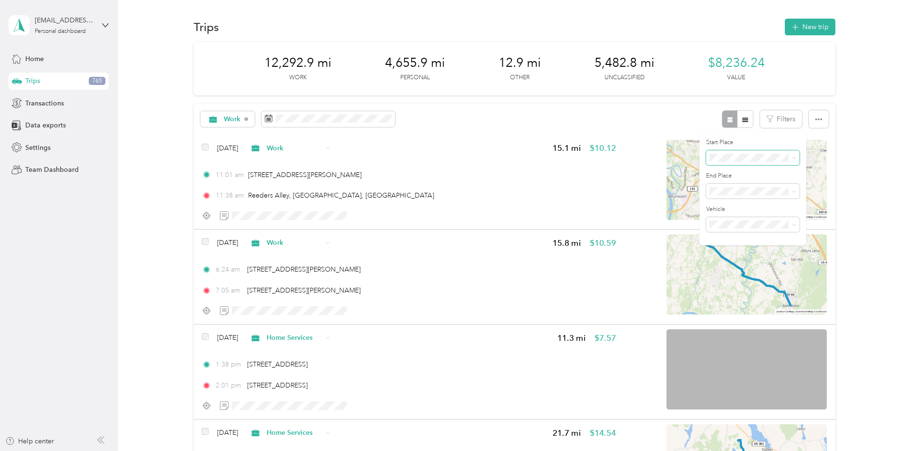
click at [790, 159] on span at bounding box center [793, 158] width 8 height 7
click at [796, 156] on span at bounding box center [753, 157] width 94 height 15
click at [793, 157] on icon at bounding box center [794, 158] width 4 height 4
click at [747, 123] on button "button" at bounding box center [745, 119] width 16 height 18
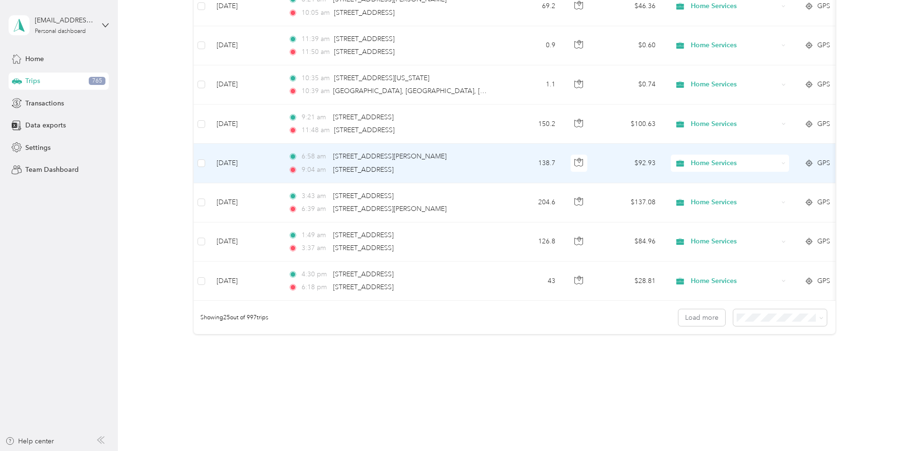
scroll to position [856, 0]
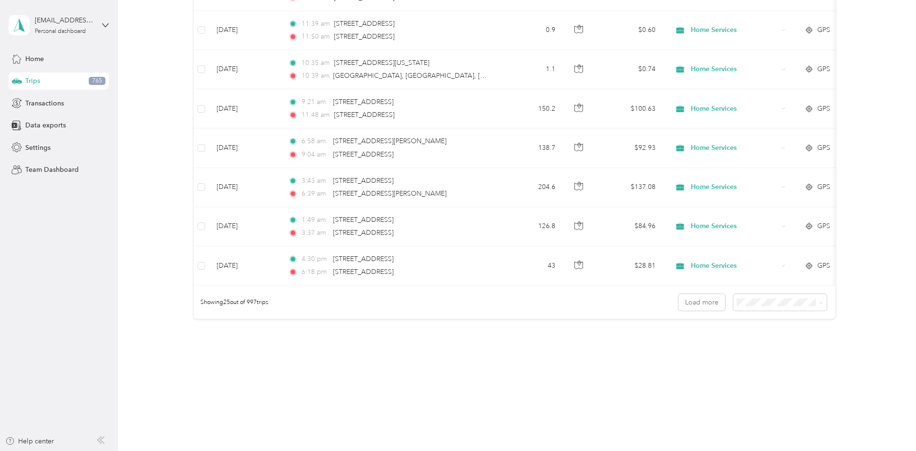
click at [777, 353] on span "100 per load" at bounding box center [764, 353] width 39 height 8
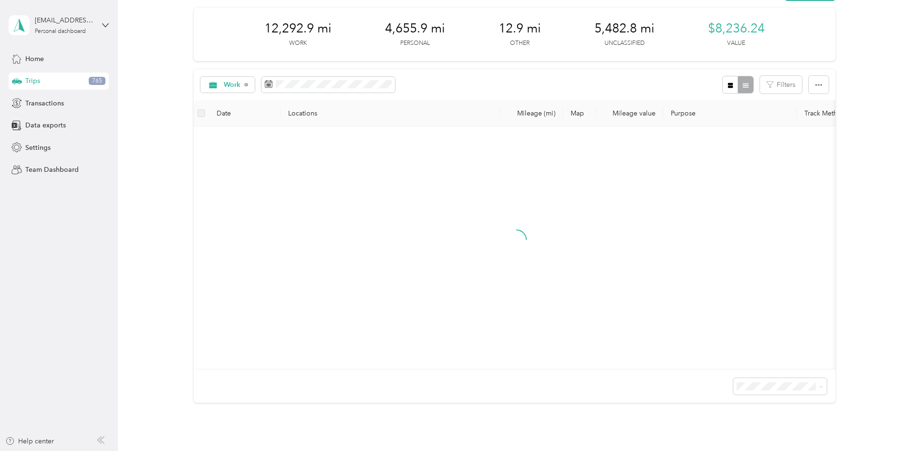
scroll to position [23, 0]
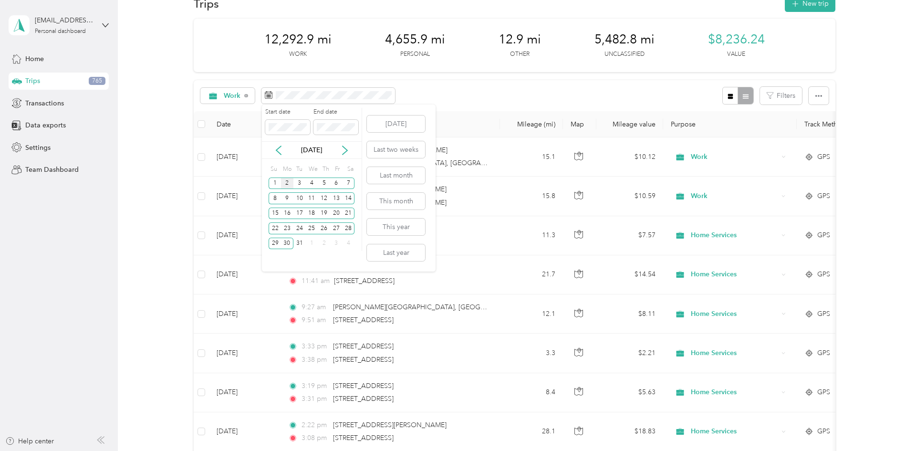
click at [286, 183] on div "2" at bounding box center [287, 183] width 12 height 12
click at [334, 184] on div "6" at bounding box center [336, 183] width 12 height 12
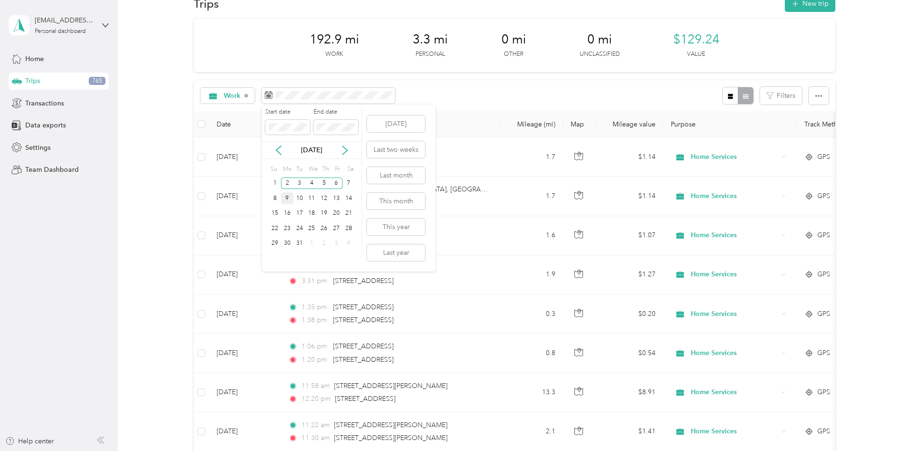
click at [289, 197] on div "9" at bounding box center [287, 198] width 12 height 12
click at [335, 195] on div "13" at bounding box center [336, 198] width 12 height 12
click at [290, 183] on div "2" at bounding box center [287, 183] width 12 height 12
click at [336, 229] on div "27" at bounding box center [336, 228] width 12 height 12
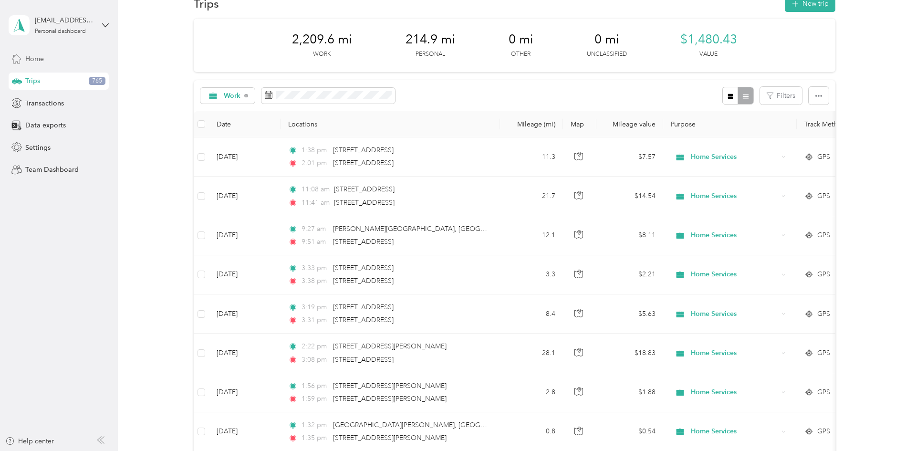
click at [46, 66] on div "Home" at bounding box center [59, 58] width 100 height 17
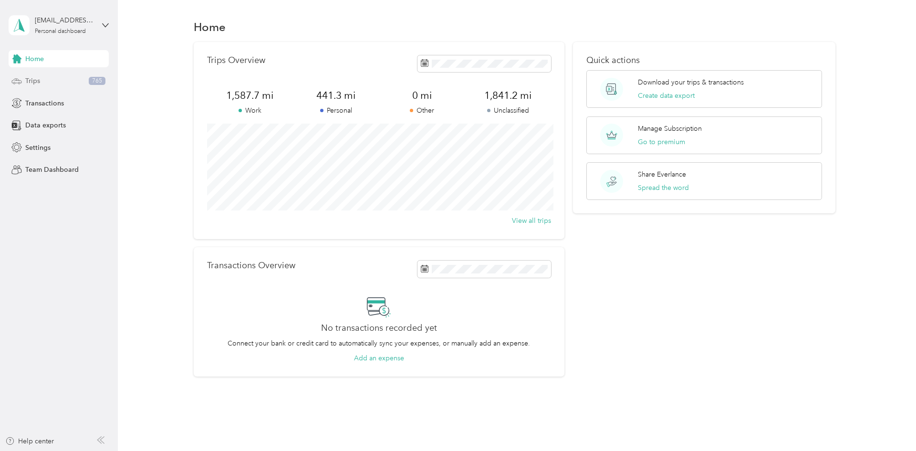
click at [43, 80] on div "Trips 765" at bounding box center [59, 81] width 100 height 17
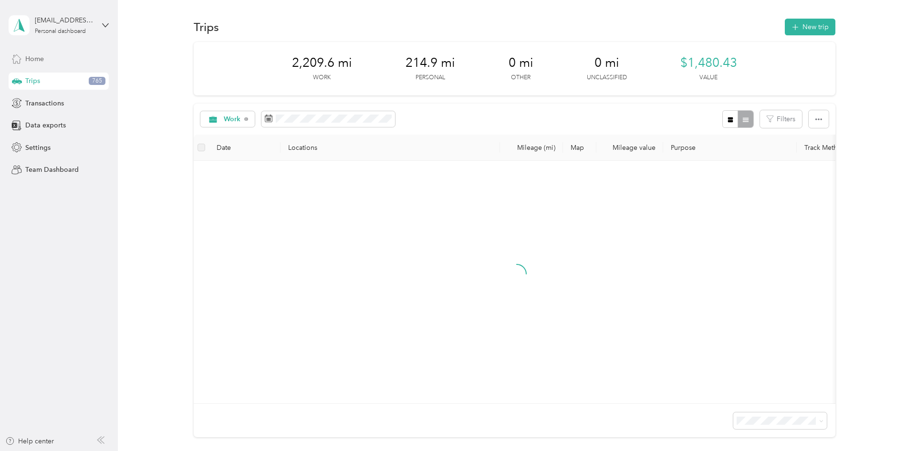
click at [42, 63] on div "Home" at bounding box center [59, 58] width 100 height 17
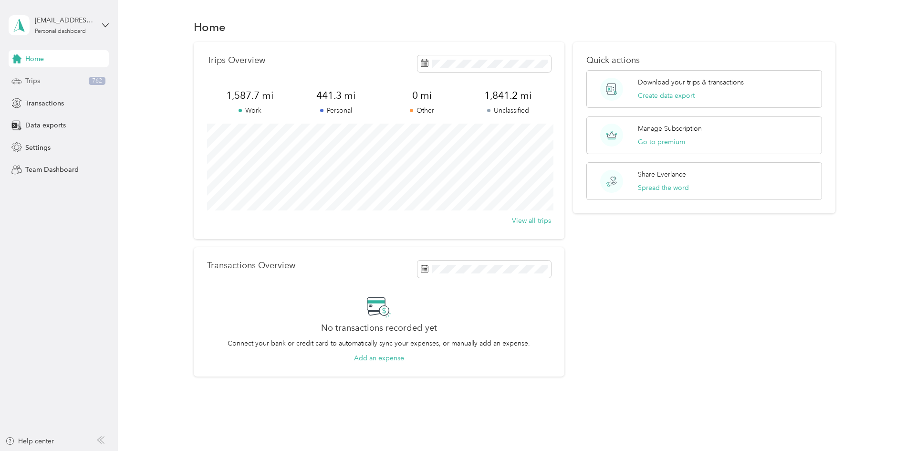
click at [43, 82] on div "Trips 762" at bounding box center [59, 81] width 100 height 17
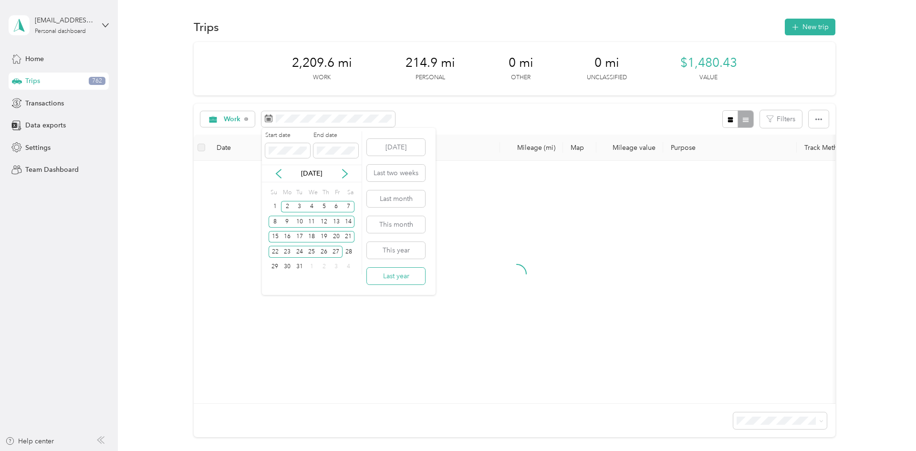
click at [392, 277] on button "Last year" at bounding box center [396, 276] width 58 height 17
click at [377, 274] on button "Last year" at bounding box center [396, 276] width 58 height 17
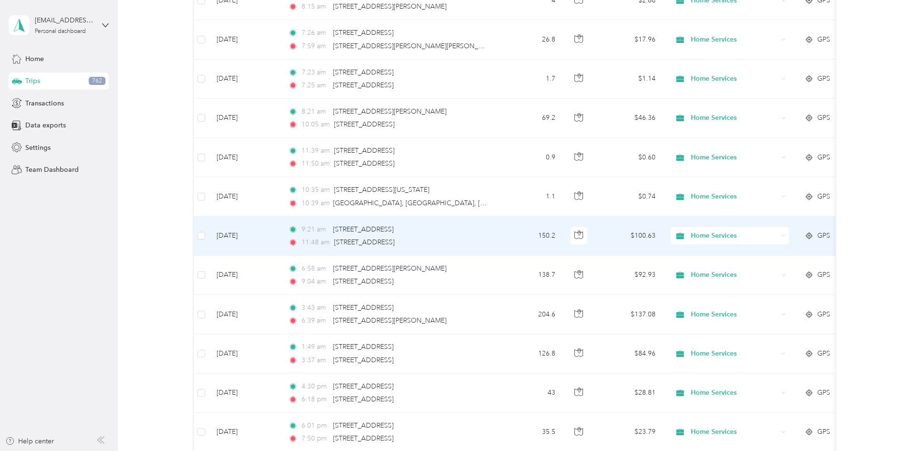
scroll to position [801, 0]
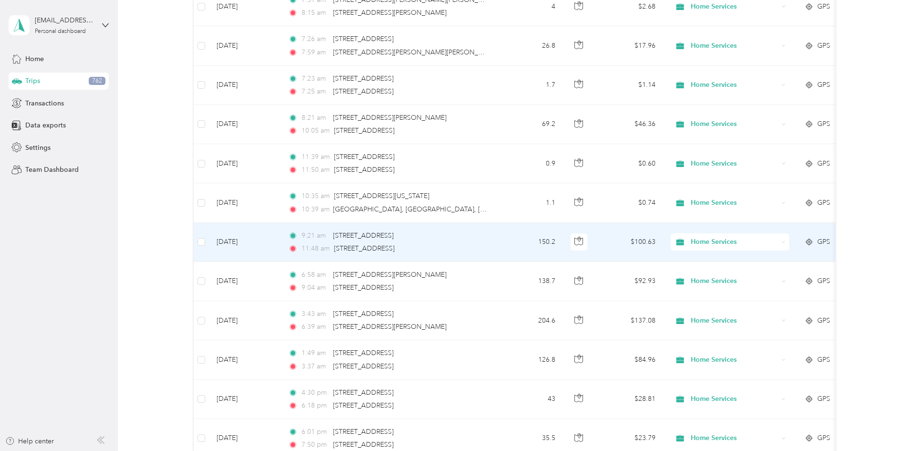
click at [743, 242] on span "Home Services" at bounding box center [734, 242] width 87 height 10
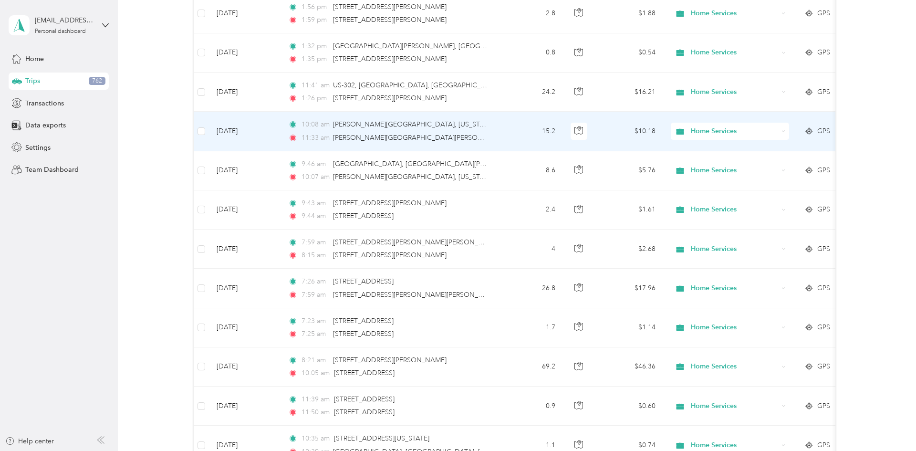
scroll to position [534, 0]
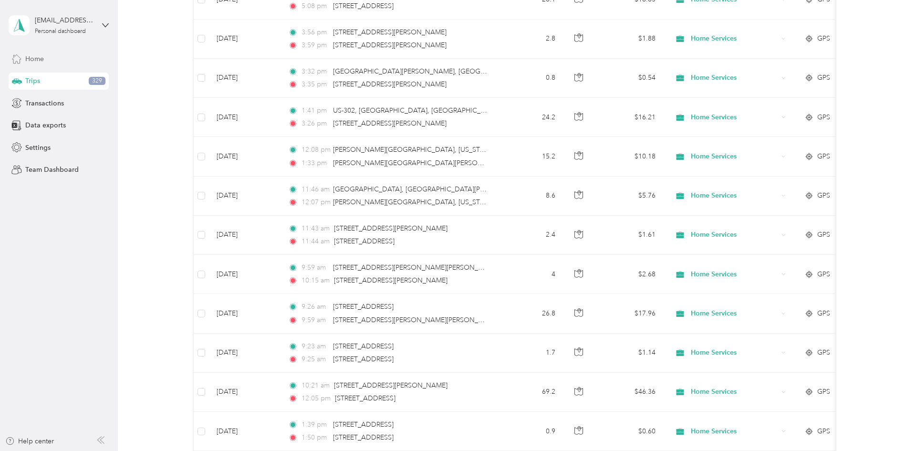
click at [38, 57] on span "Home" at bounding box center [34, 59] width 19 height 10
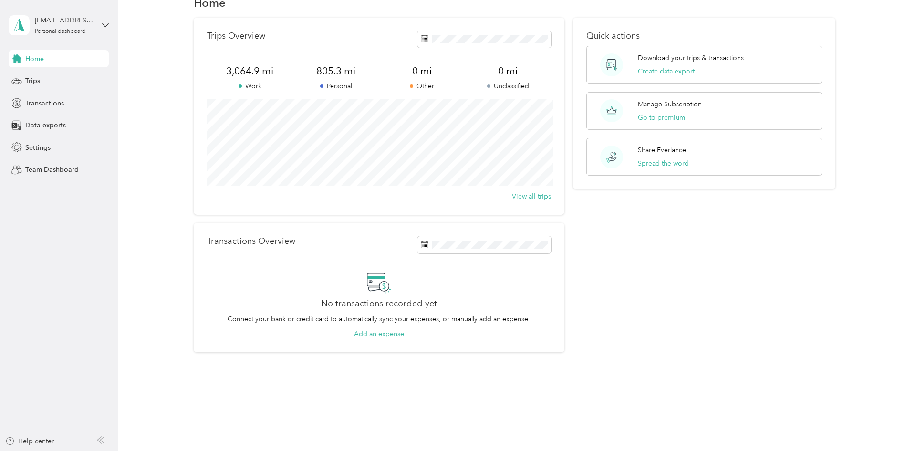
scroll to position [24, 0]
click at [55, 58] on div "Home" at bounding box center [59, 58] width 100 height 17
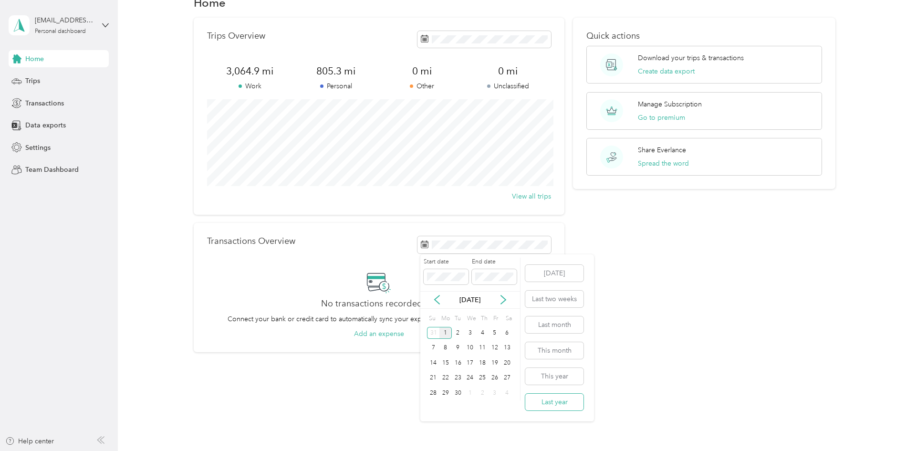
click at [571, 400] on button "Last year" at bounding box center [554, 402] width 58 height 17
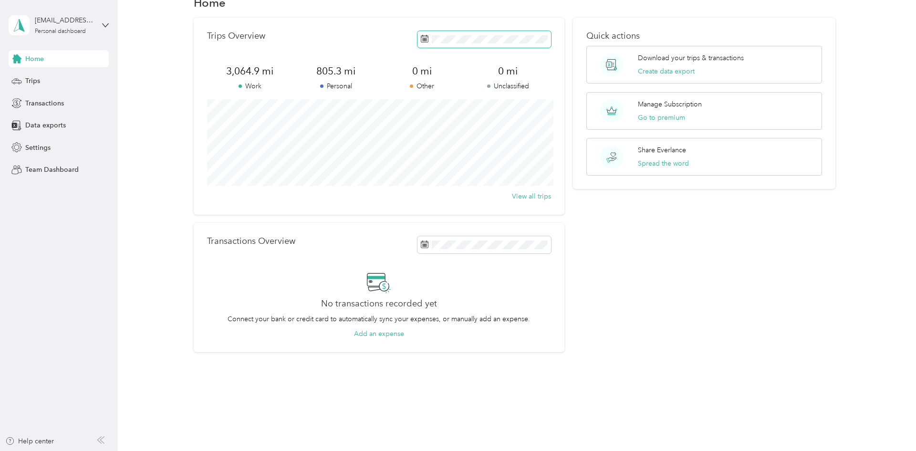
click at [453, 34] on span at bounding box center [484, 39] width 134 height 17
click at [546, 196] on button "Last year" at bounding box center [554, 196] width 58 height 17
click at [87, 27] on div "tylerlushbaugh@gmail.com Personal dashboard" at bounding box center [65, 24] width 60 height 19
click at [66, 52] on span "You’re signed in as tylerlushbaugh@gmail.com" at bounding box center [108, 51] width 187 height 10
click at [54, 103] on span "Transactions" at bounding box center [44, 103] width 39 height 10
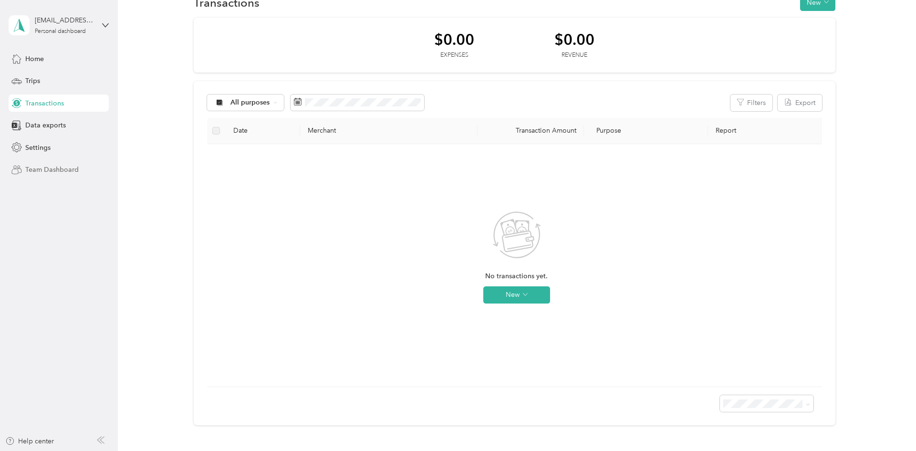
click at [38, 166] on span "Team Dashboard" at bounding box center [51, 170] width 53 height 10
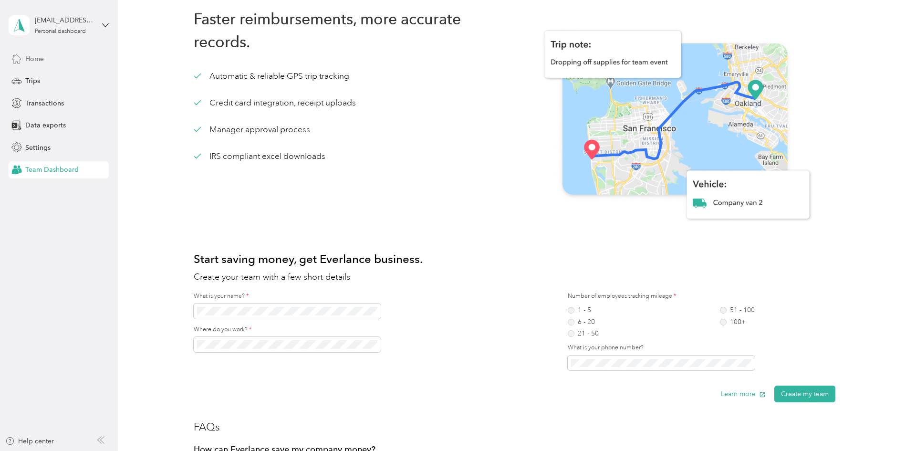
click at [31, 60] on span "Home" at bounding box center [34, 59] width 19 height 10
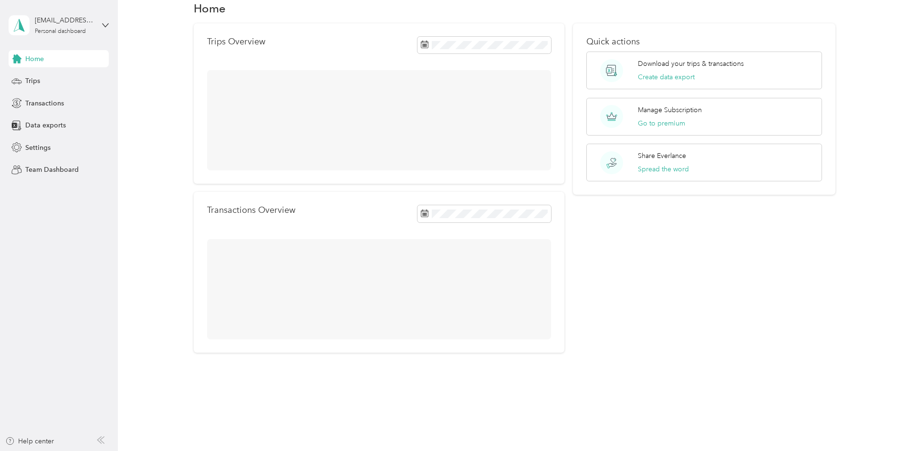
scroll to position [24, 0]
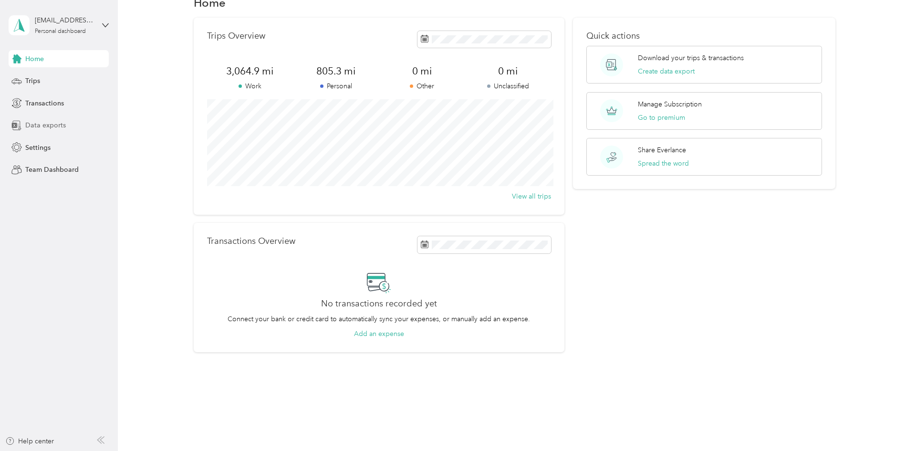
click at [51, 127] on span "Data exports" at bounding box center [45, 125] width 41 height 10
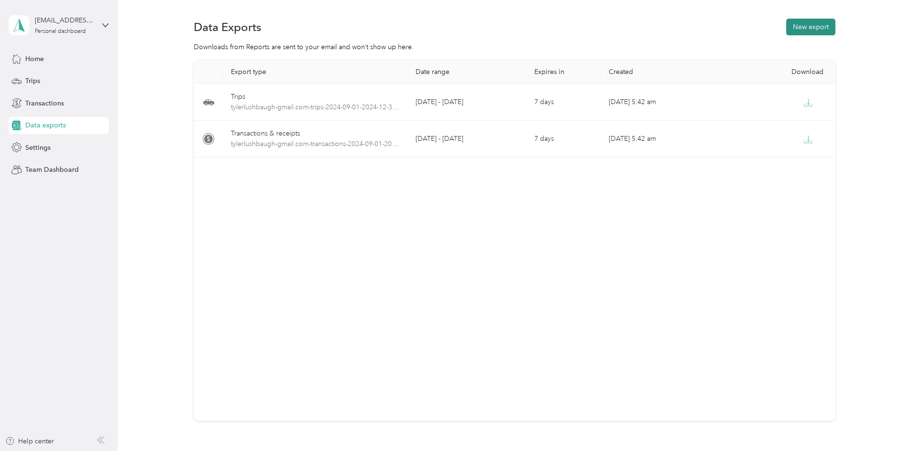
click at [808, 27] on button "New export" at bounding box center [810, 27] width 49 height 17
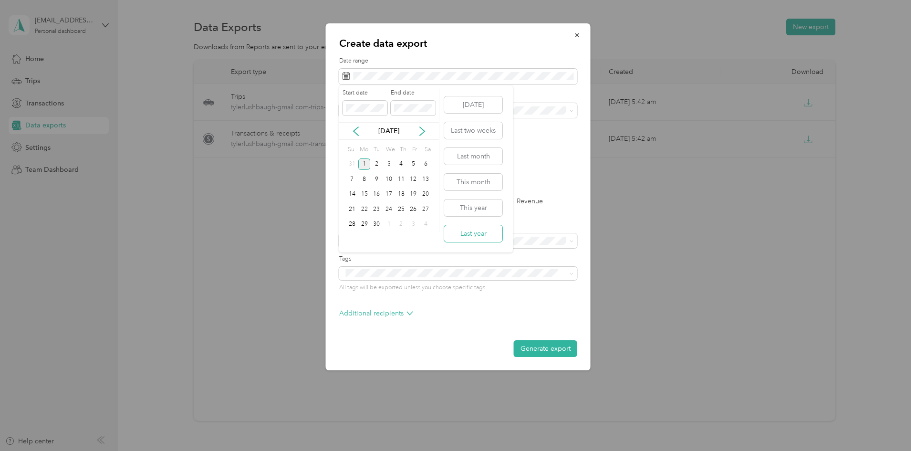
click at [476, 230] on button "Last year" at bounding box center [473, 233] width 58 height 17
click at [474, 232] on button "Last year" at bounding box center [473, 233] width 58 height 17
click at [411, 166] on label "PDF" at bounding box center [419, 166] width 23 height 7
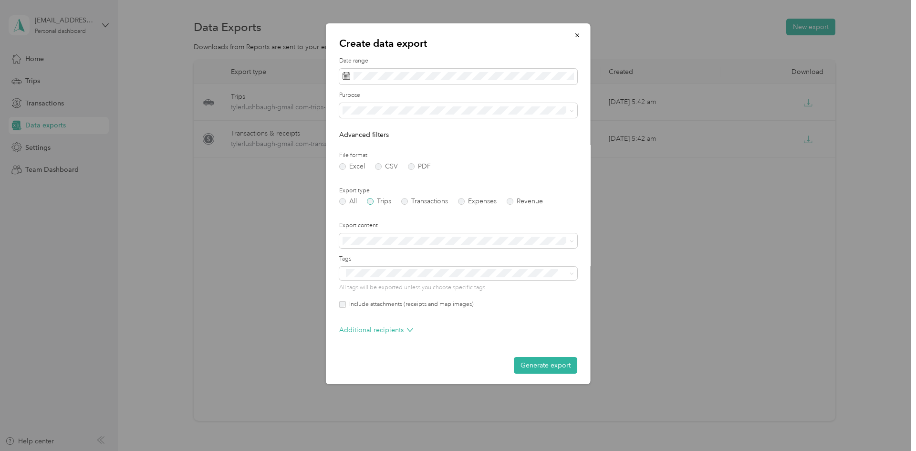
click at [379, 200] on label "Trips" at bounding box center [379, 201] width 24 height 7
click at [580, 35] on button "button" at bounding box center [577, 35] width 20 height 17
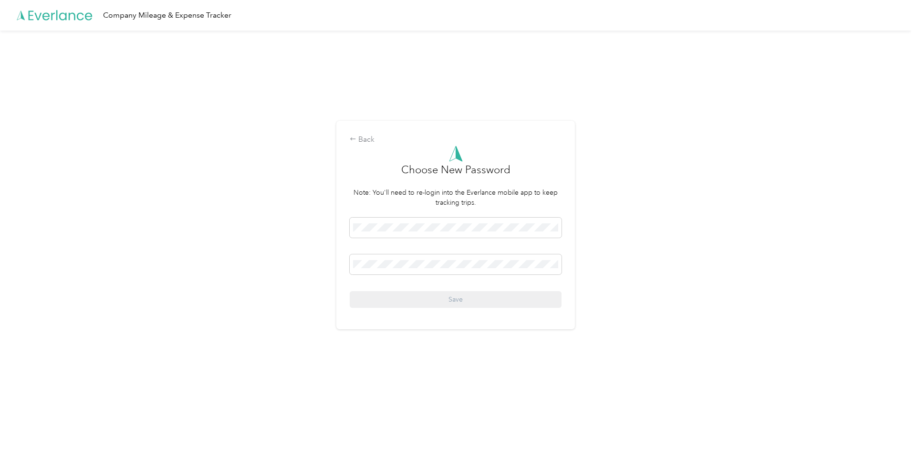
click at [227, 226] on div "Back Choose New Password Note: You'll need to re-login into the Everlance mobil…" at bounding box center [455, 229] width 911 height 397
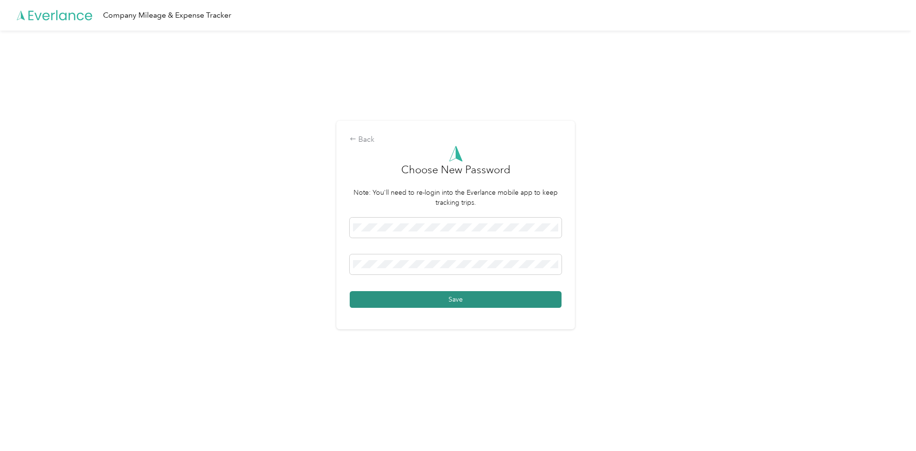
click at [531, 300] on button "Save" at bounding box center [456, 299] width 212 height 17
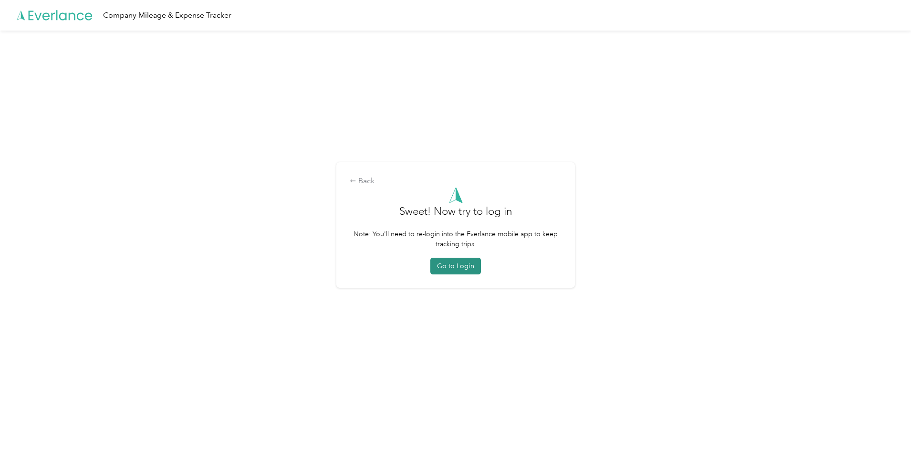
click at [464, 266] on button "Go to Login" at bounding box center [455, 266] width 51 height 17
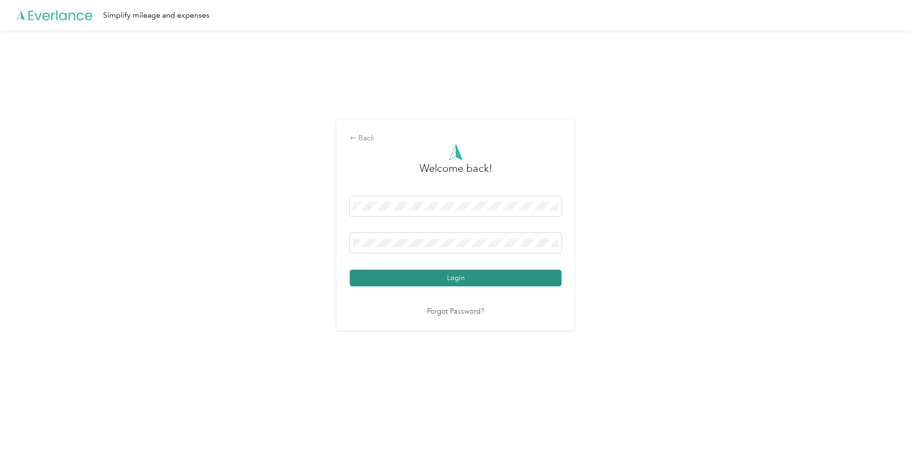
click at [518, 282] on button "Login" at bounding box center [456, 278] width 212 height 17
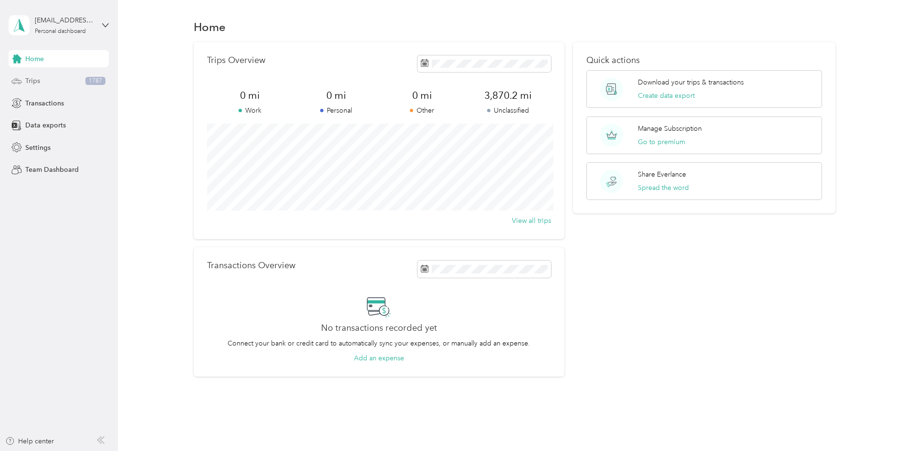
click at [65, 82] on div "Trips 1787" at bounding box center [59, 81] width 100 height 17
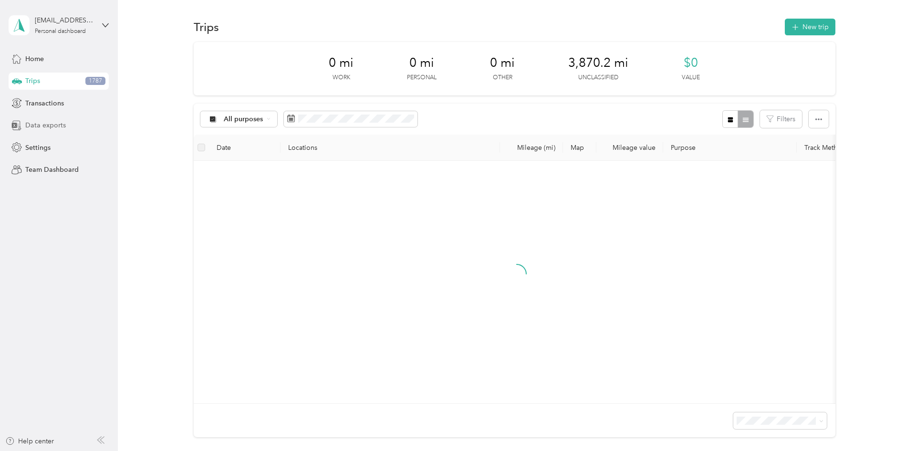
click at [69, 124] on div "Data exports" at bounding box center [59, 125] width 100 height 17
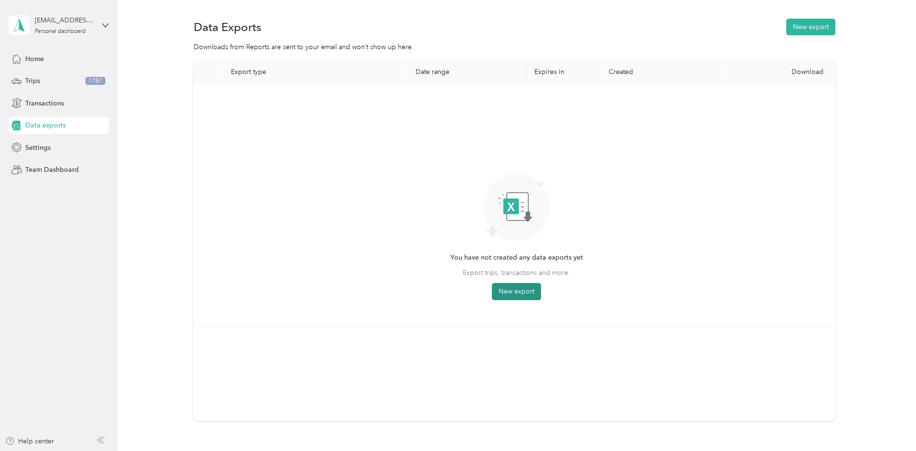
click at [521, 294] on button "New export" at bounding box center [516, 291] width 49 height 17
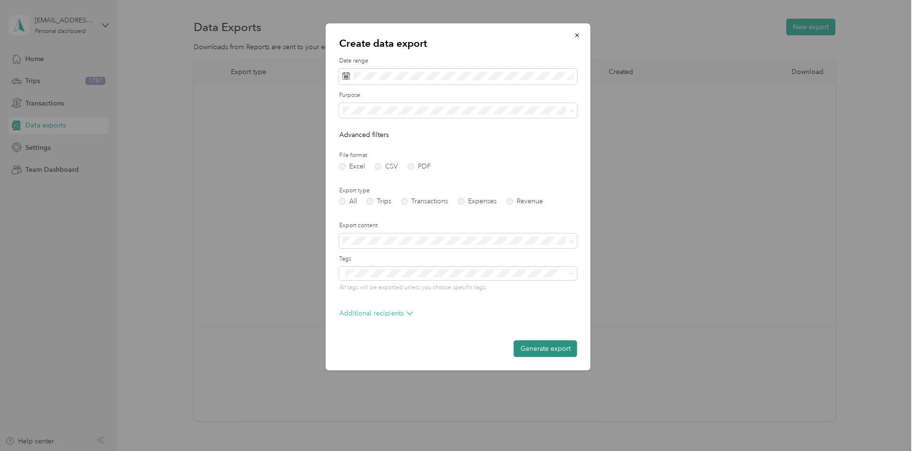
click at [544, 351] on button "Generate export" at bounding box center [545, 348] width 63 height 17
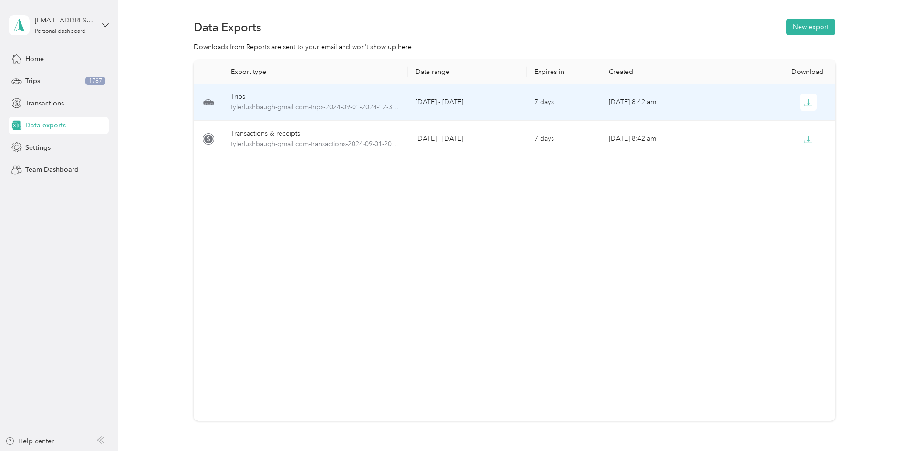
click at [279, 113] on td "Trips tylerlushbaugh-gmail.com-trips-2024-09-01-2024-12-31.xlsx" at bounding box center [315, 102] width 185 height 37
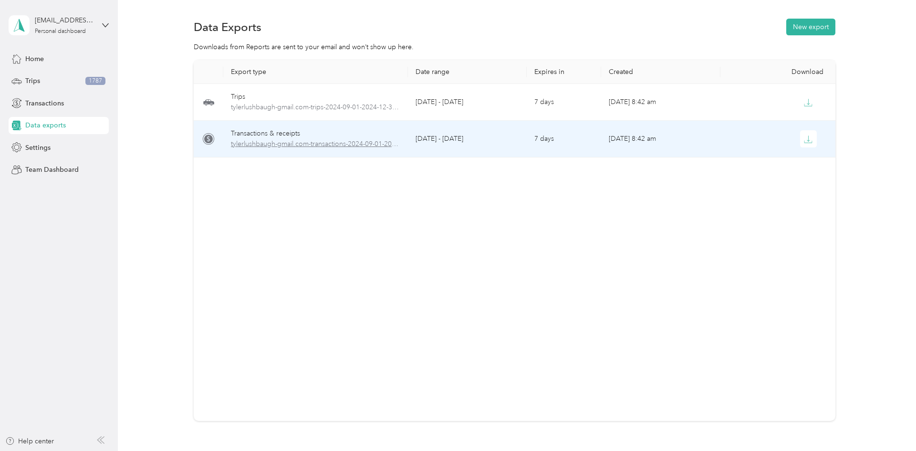
click at [289, 144] on span "tylerlushbaugh-gmail.com-transactions-2024-09-01-2024-12-31.xlsx" at bounding box center [315, 144] width 169 height 10
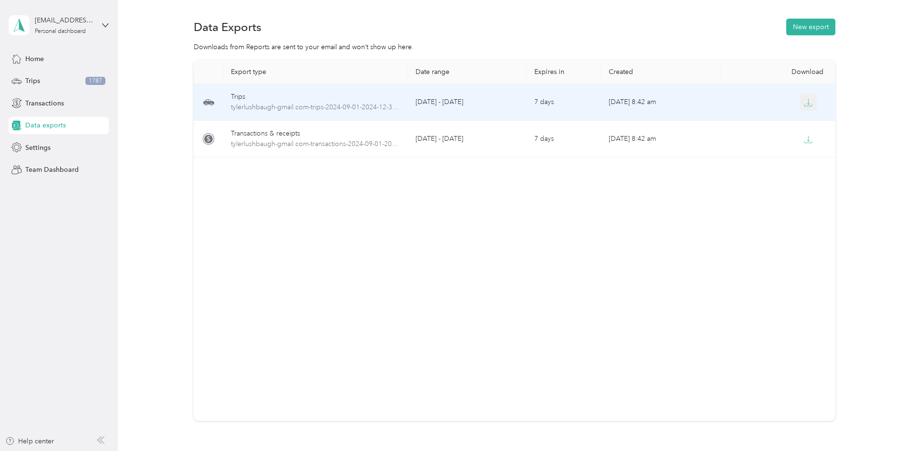
click at [806, 103] on icon "button" at bounding box center [808, 102] width 9 height 9
